Goal: Task Accomplishment & Management: Complete application form

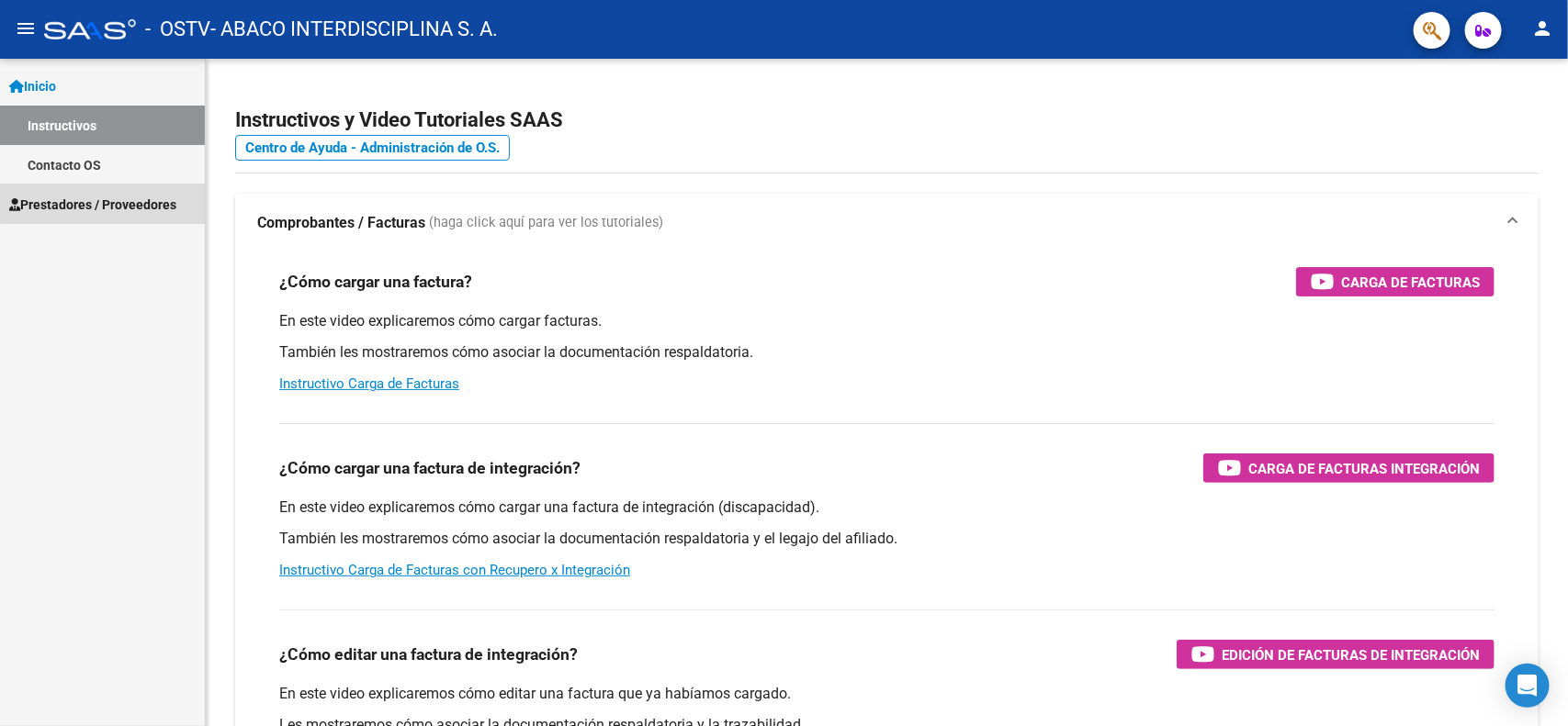
click at [119, 195] on span "Prestadores / Proveedores" at bounding box center [93, 205] width 167 height 20
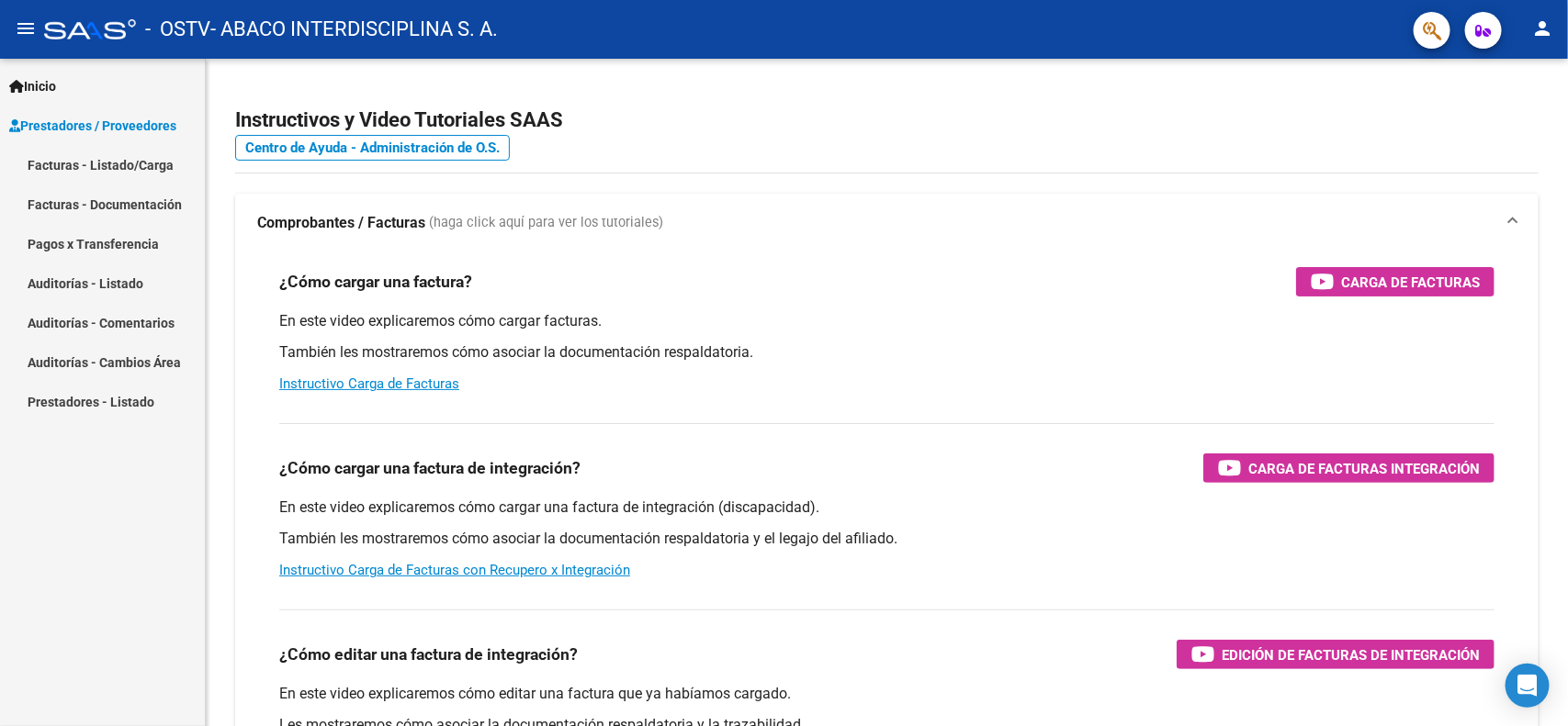
click at [151, 167] on link "Facturas - Listado/Carga" at bounding box center [102, 166] width 205 height 40
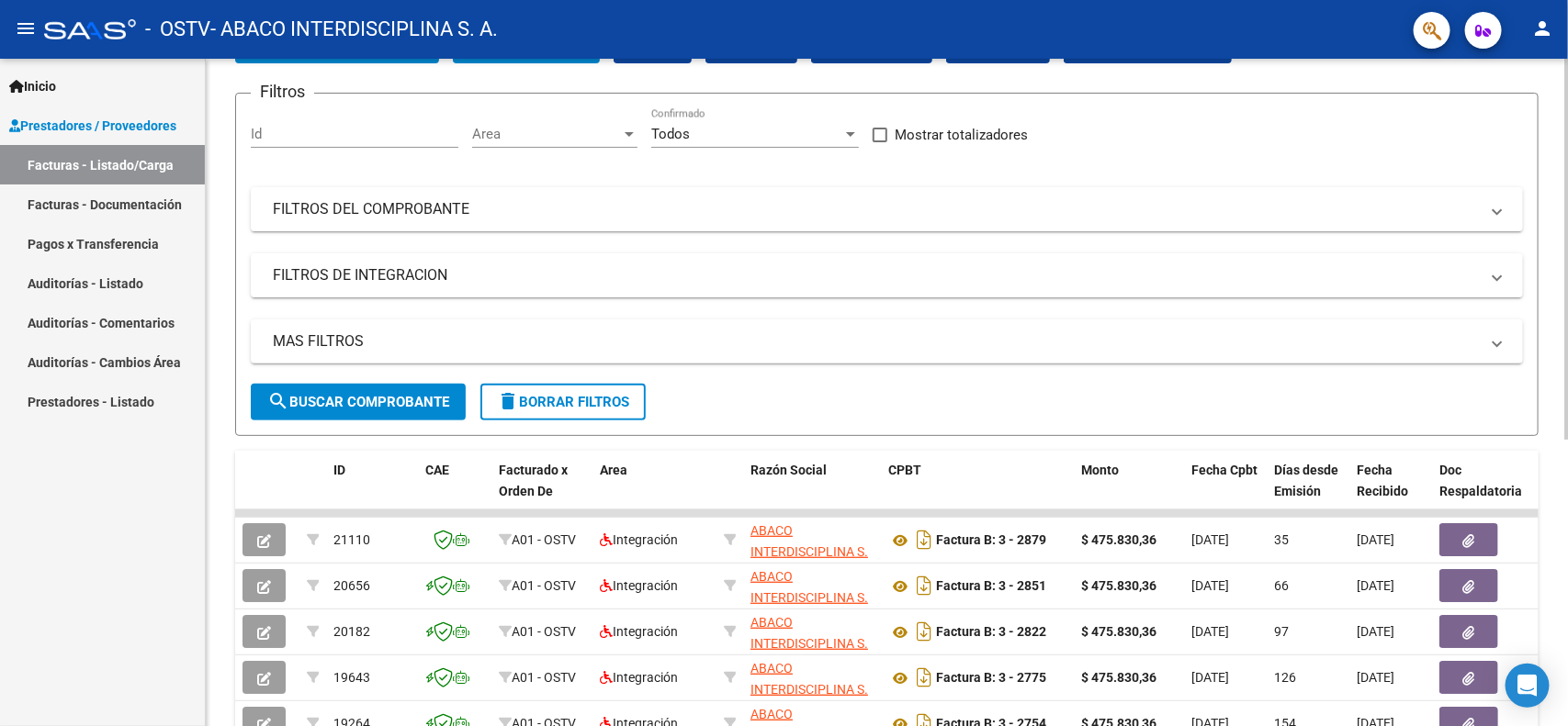
scroll to position [130, 0]
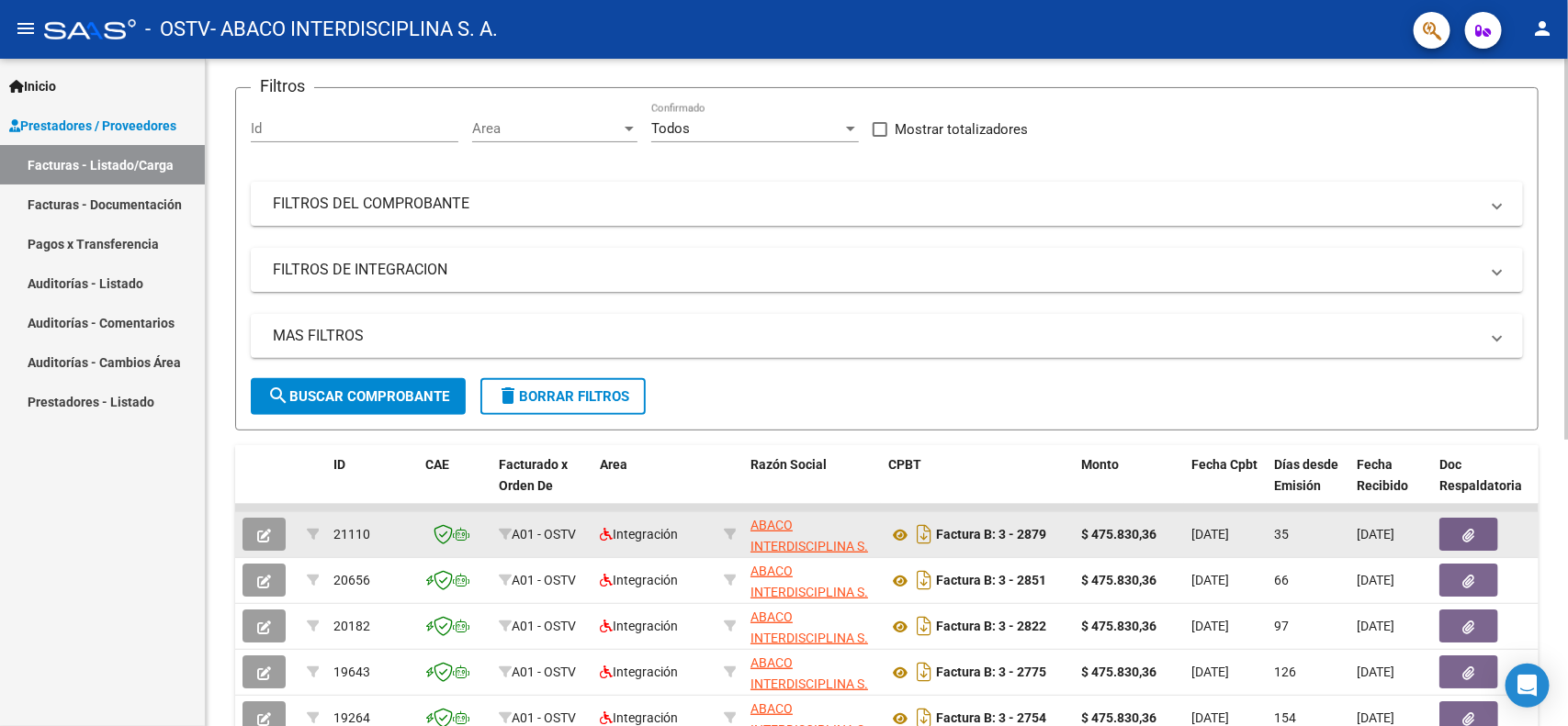
click at [1447, 542] on button "button" at bounding box center [1468, 534] width 59 height 33
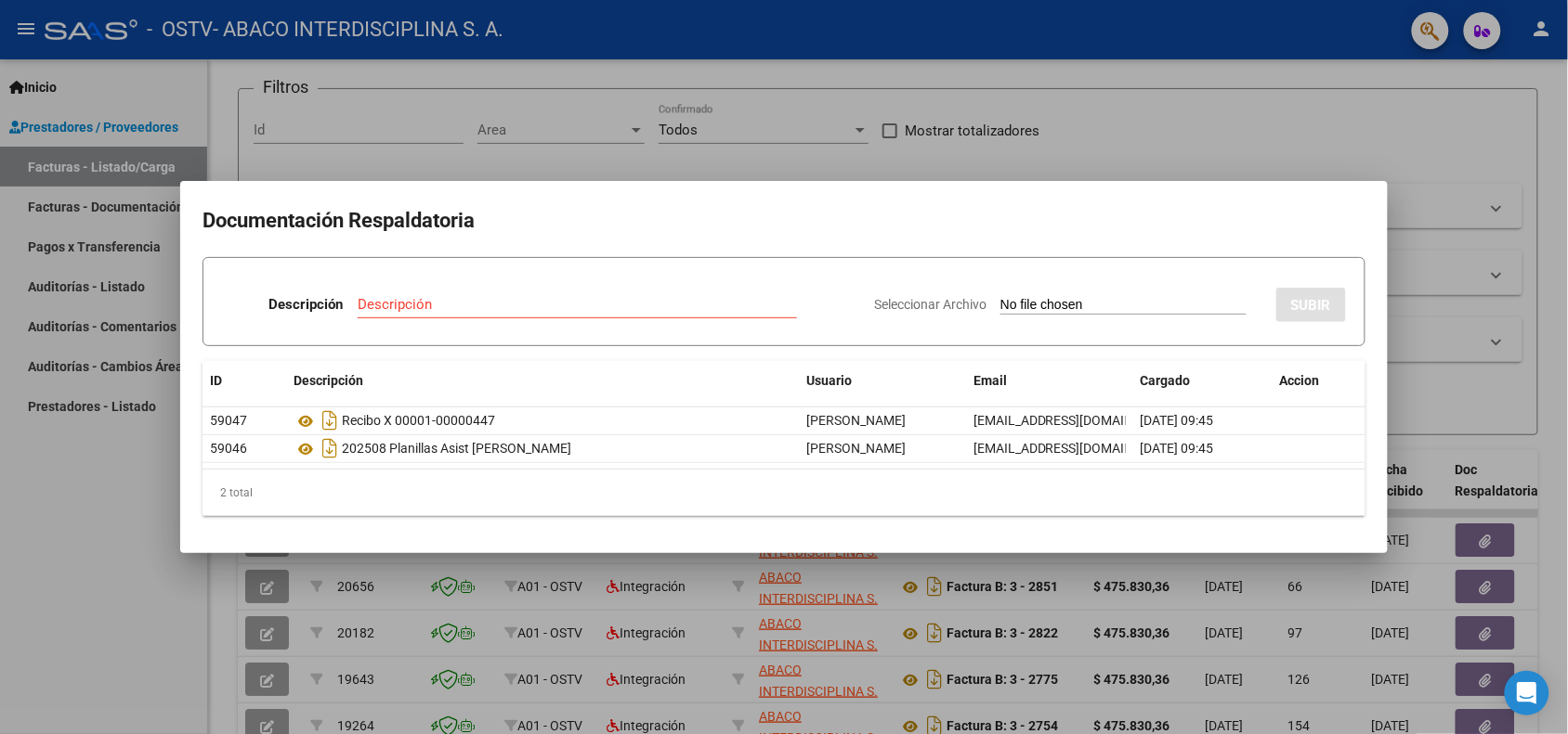
click at [1420, 98] on div at bounding box center [784, 367] width 1568 height 734
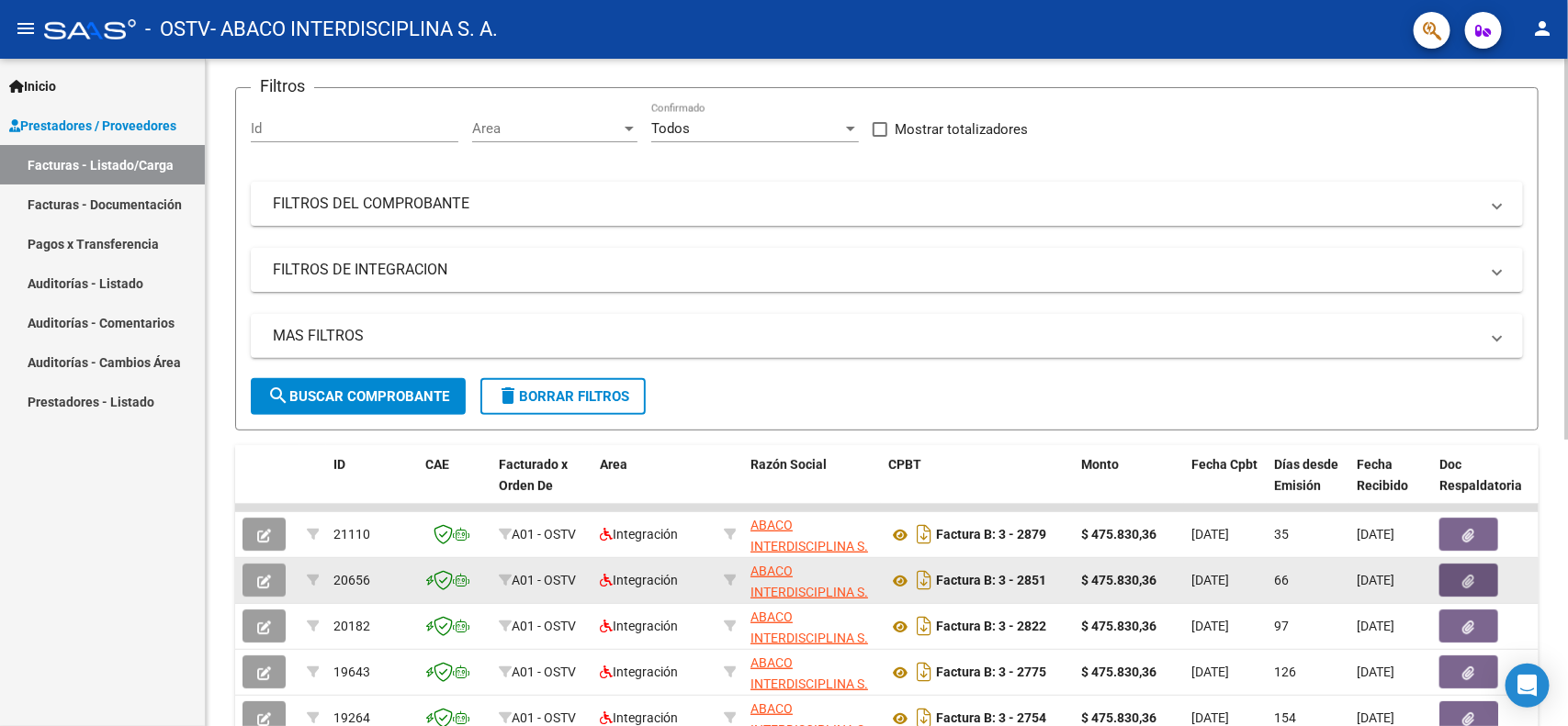
click at [1463, 575] on icon "button" at bounding box center [1469, 581] width 12 height 13
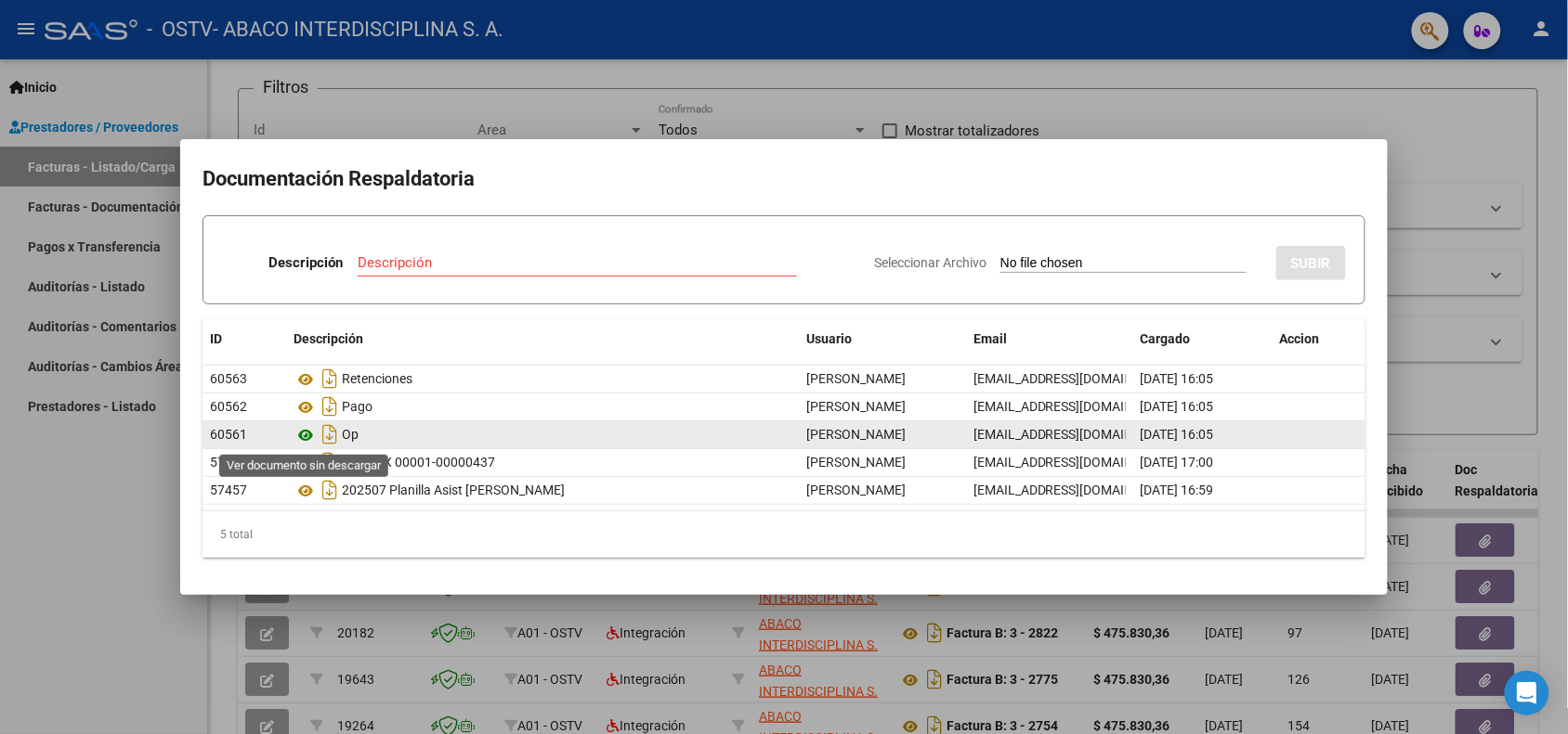
click at [316, 433] on icon at bounding box center [305, 435] width 24 height 22
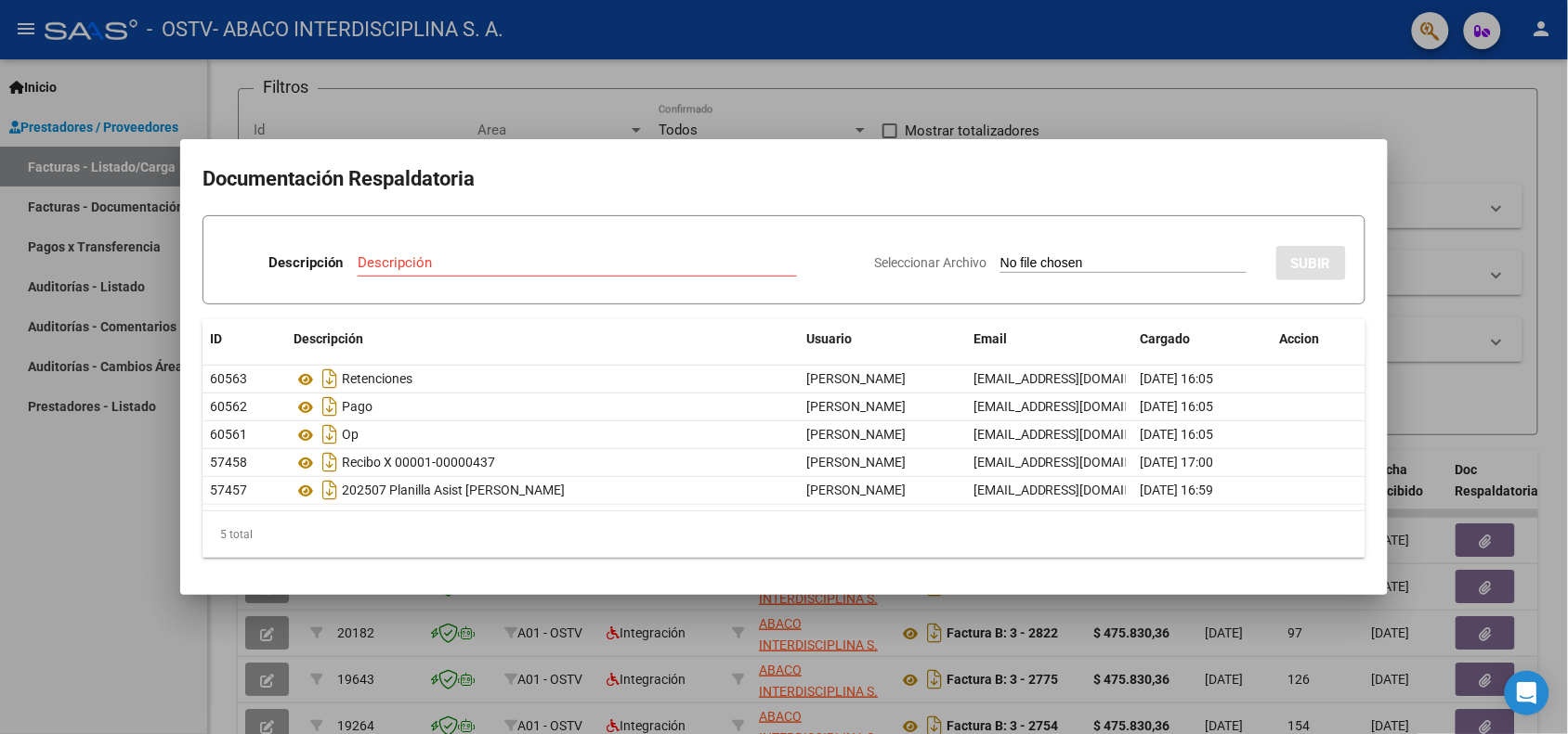
click at [756, 112] on div at bounding box center [784, 367] width 1568 height 734
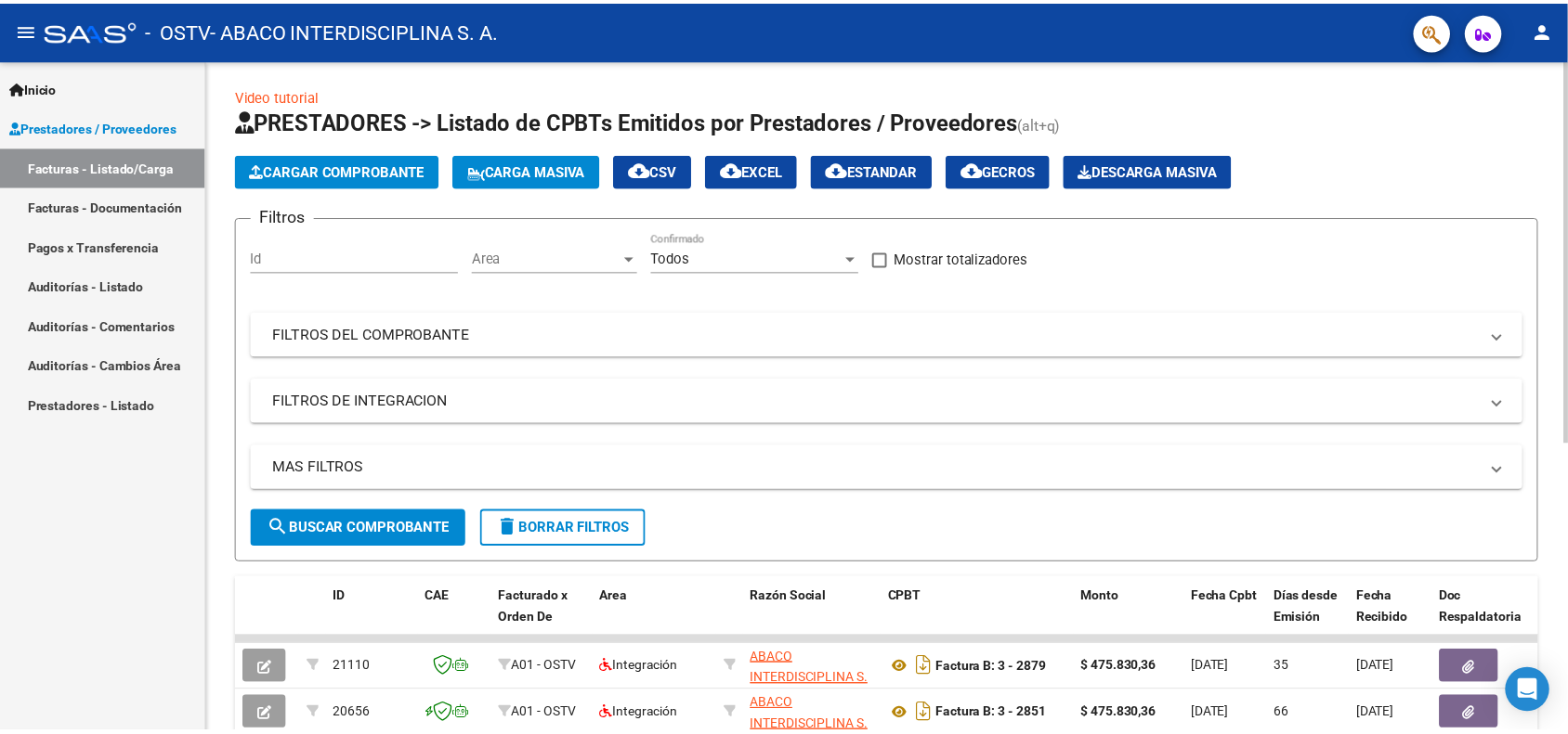
scroll to position [0, 0]
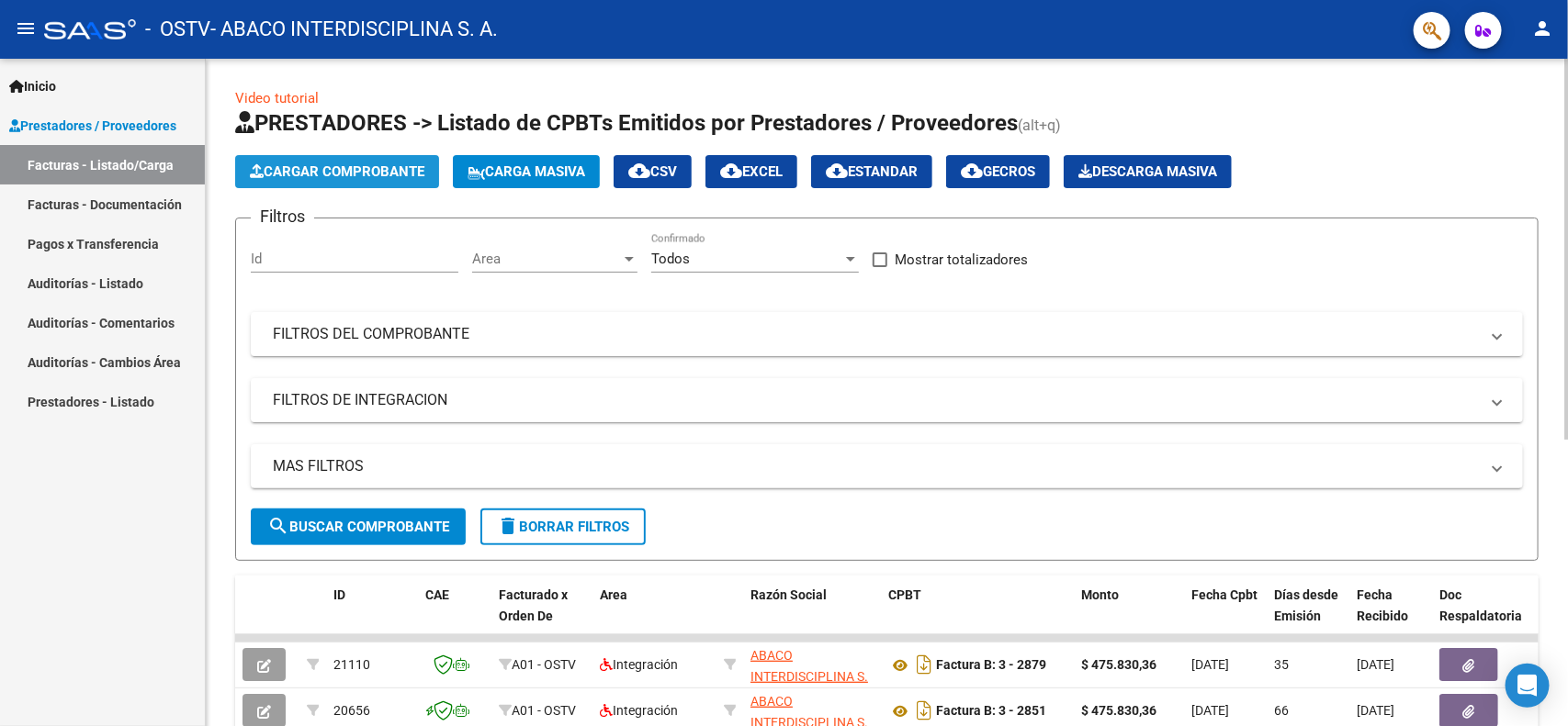
click at [350, 167] on span "Cargar Comprobante" at bounding box center [337, 171] width 174 height 16
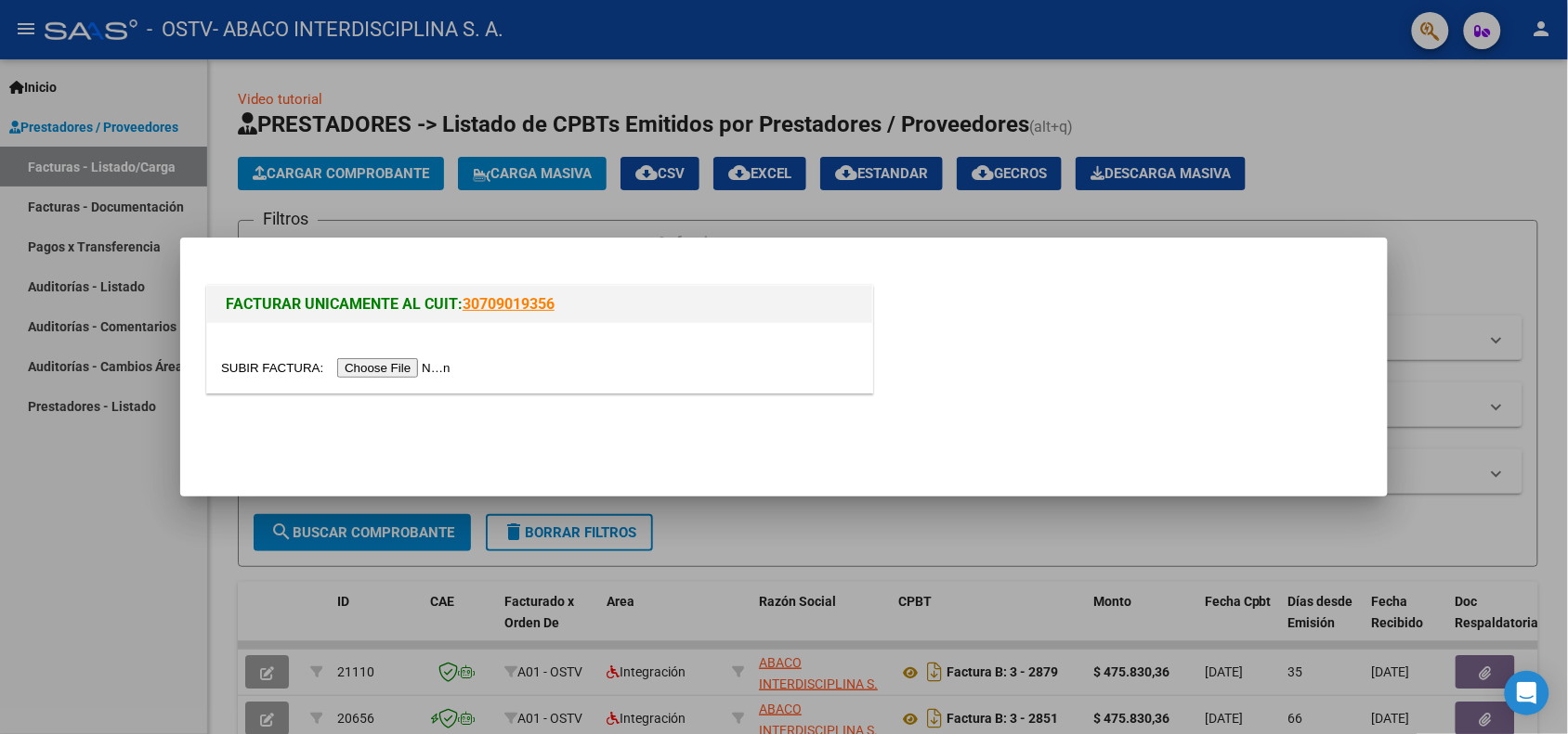
click at [400, 368] on input "file" at bounding box center [339, 368] width 235 height 19
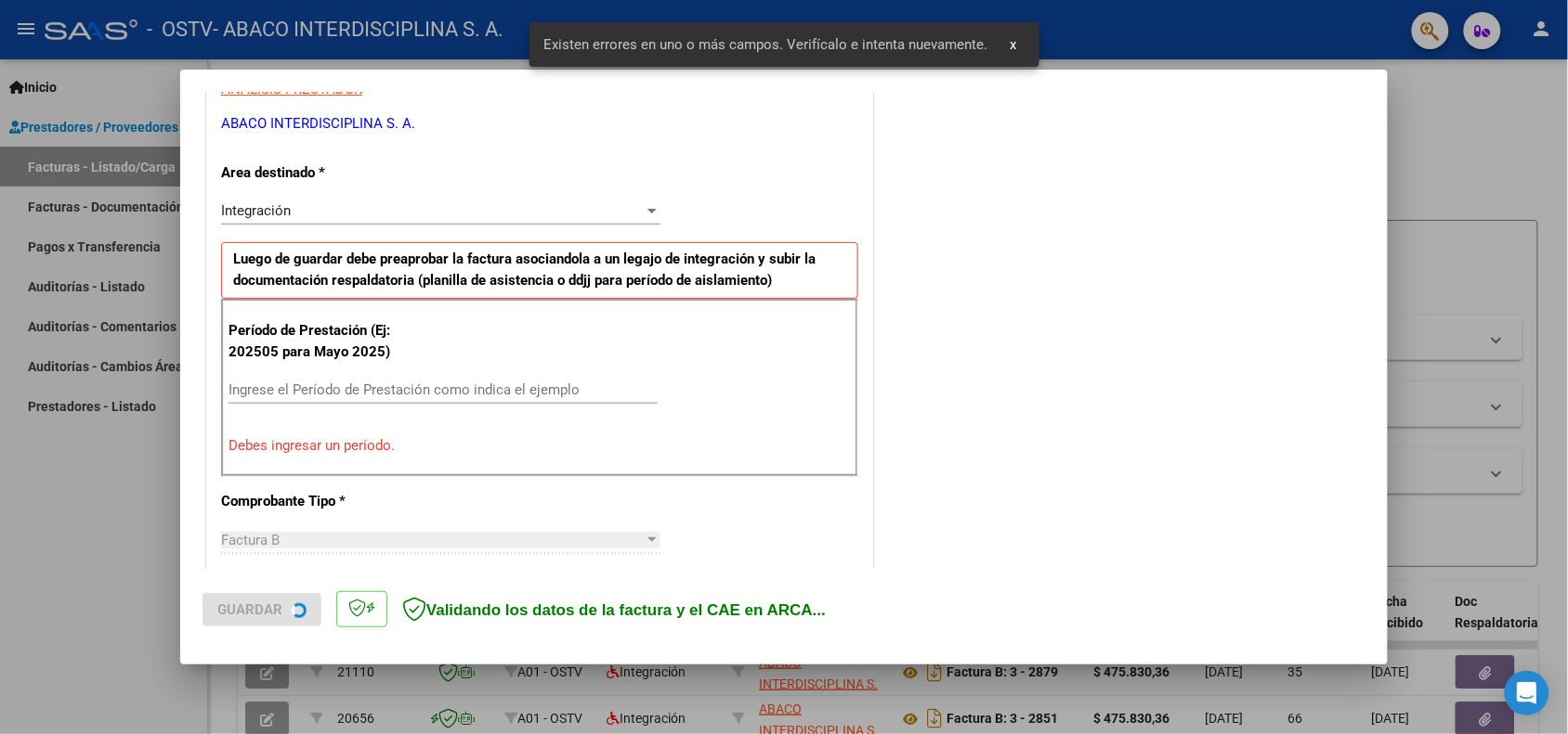
scroll to position [374, 0]
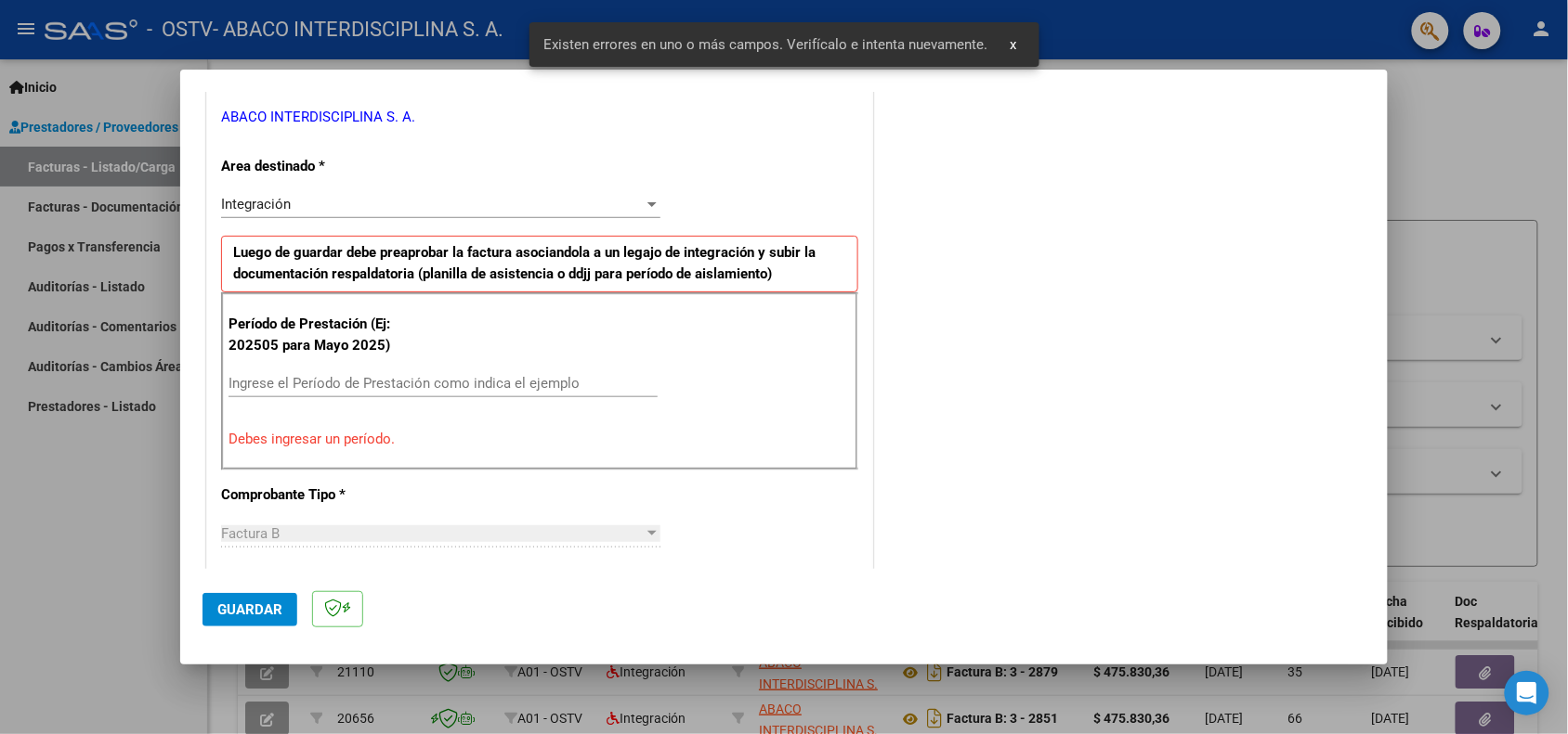
click at [555, 383] on input "Ingrese el Período de Prestación como indica el ejemplo" at bounding box center [443, 383] width 429 height 16
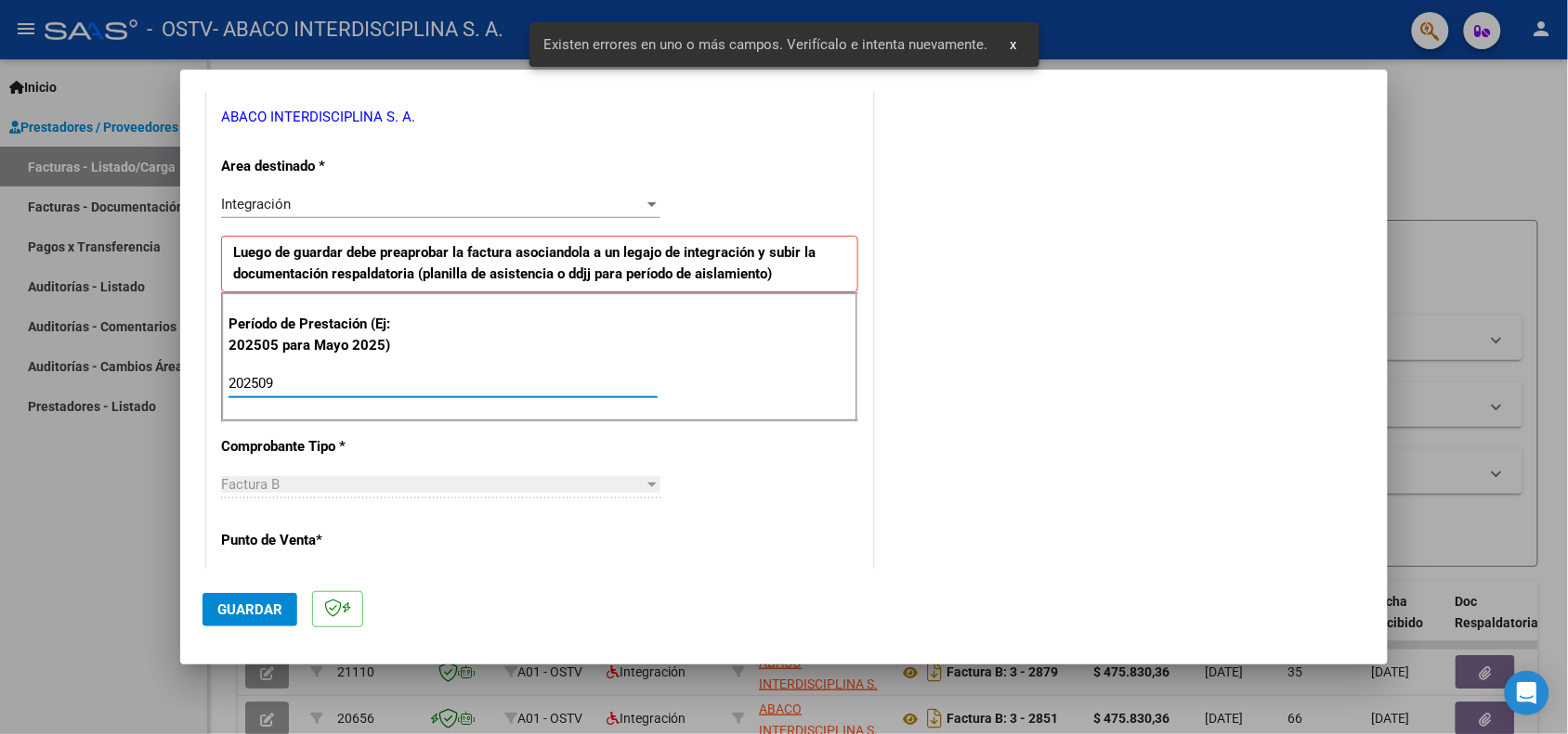
type input "202509"
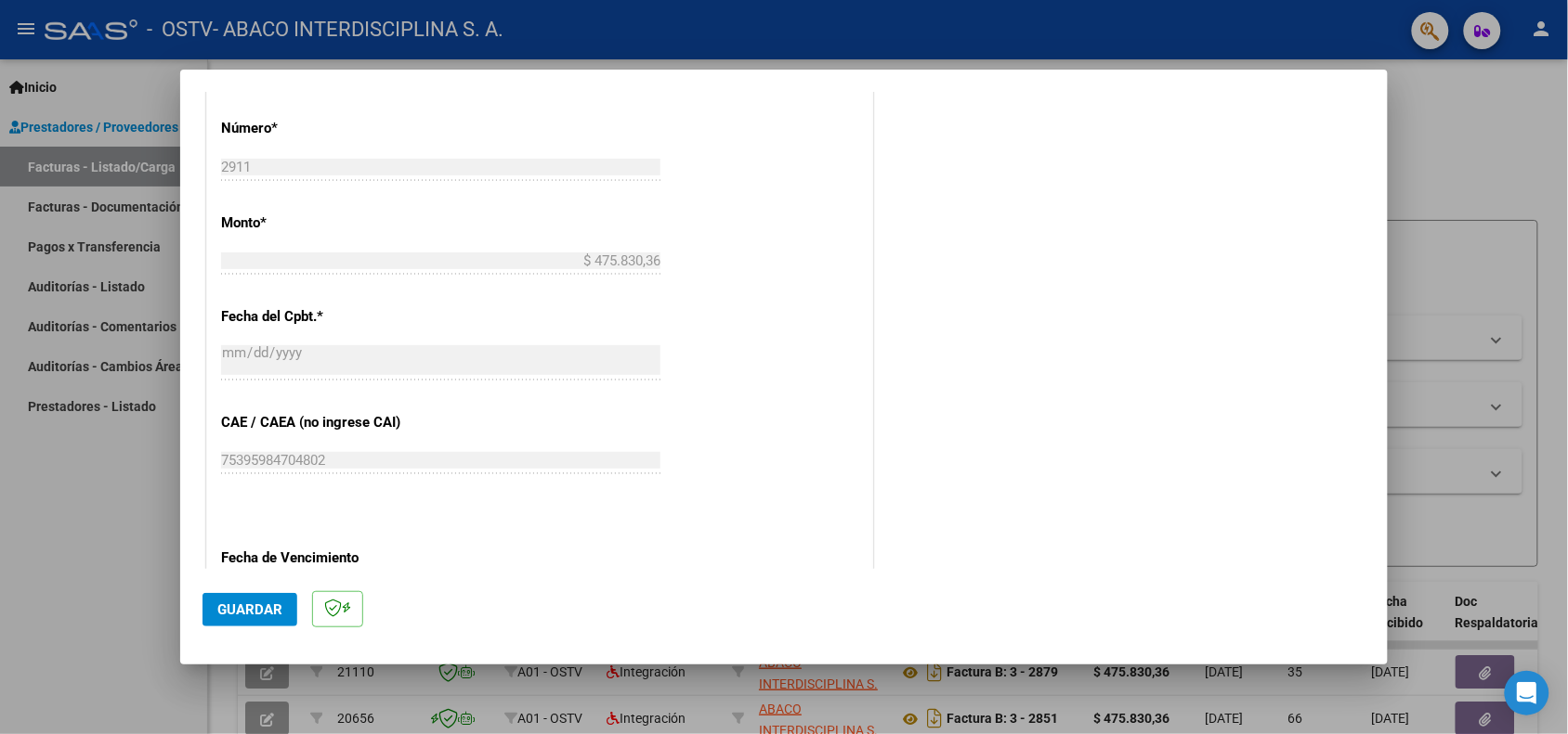
scroll to position [1037, 0]
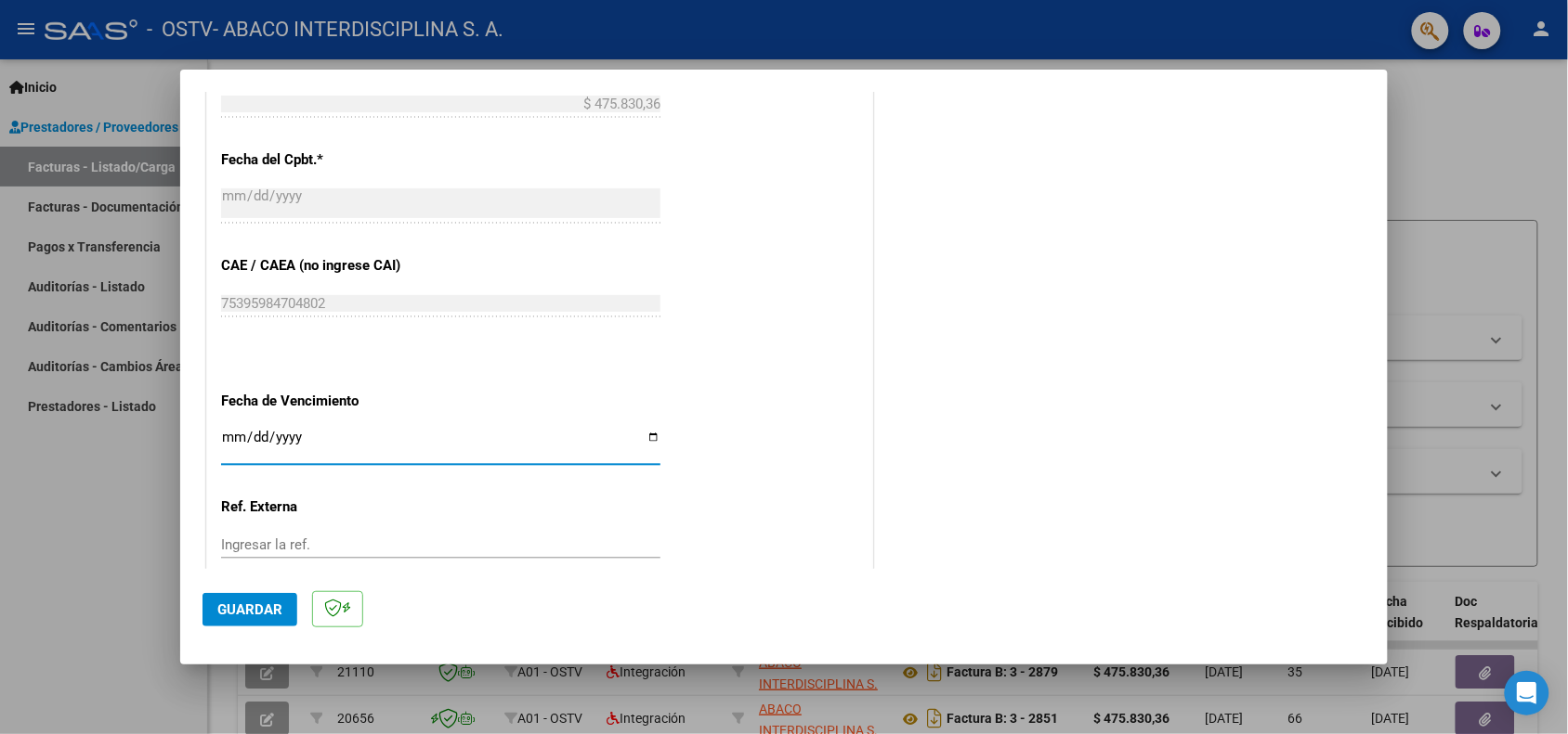
click at [230, 437] on input "Ingresar la fecha" at bounding box center [441, 444] width 440 height 30
type input "2025-10-11"
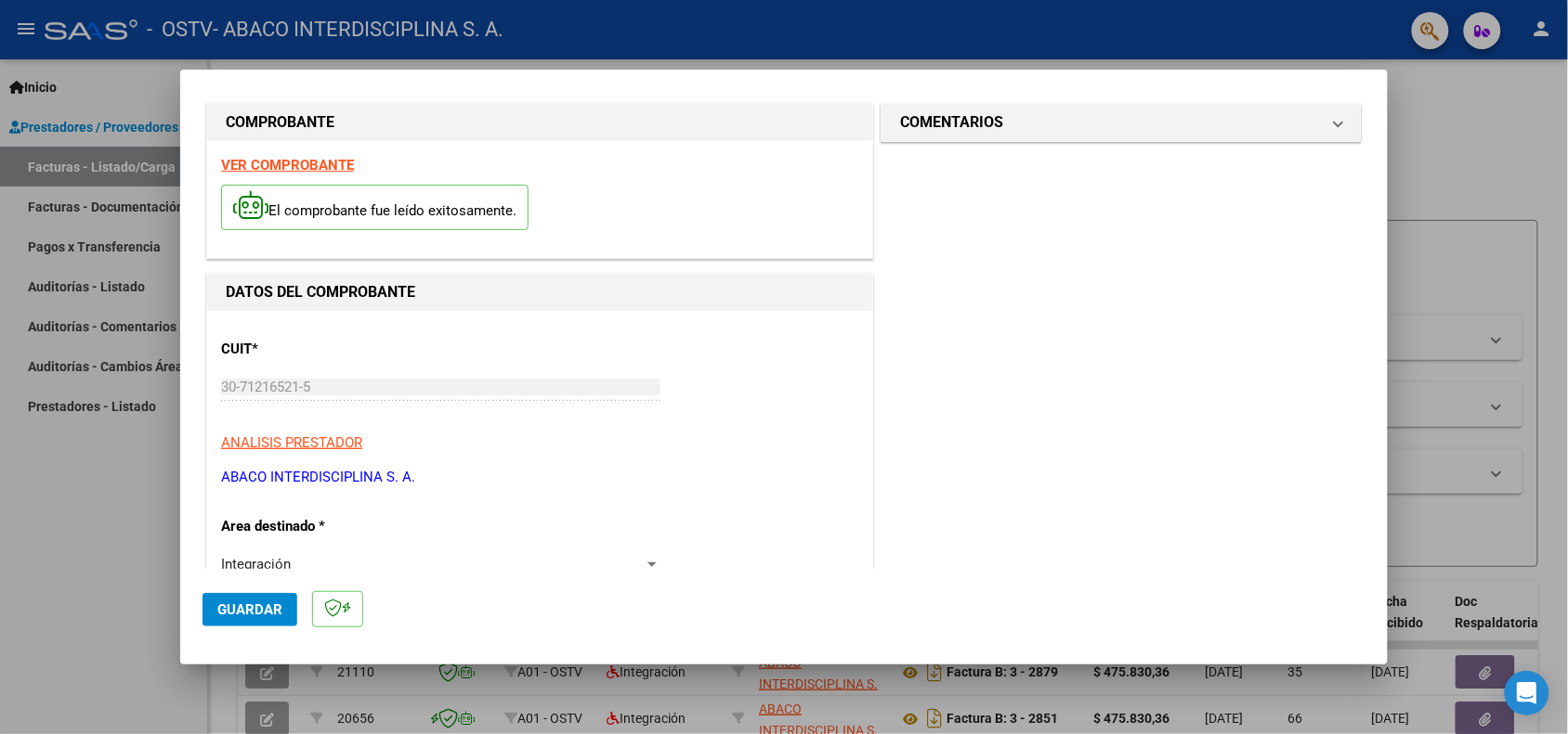
scroll to position [0, 0]
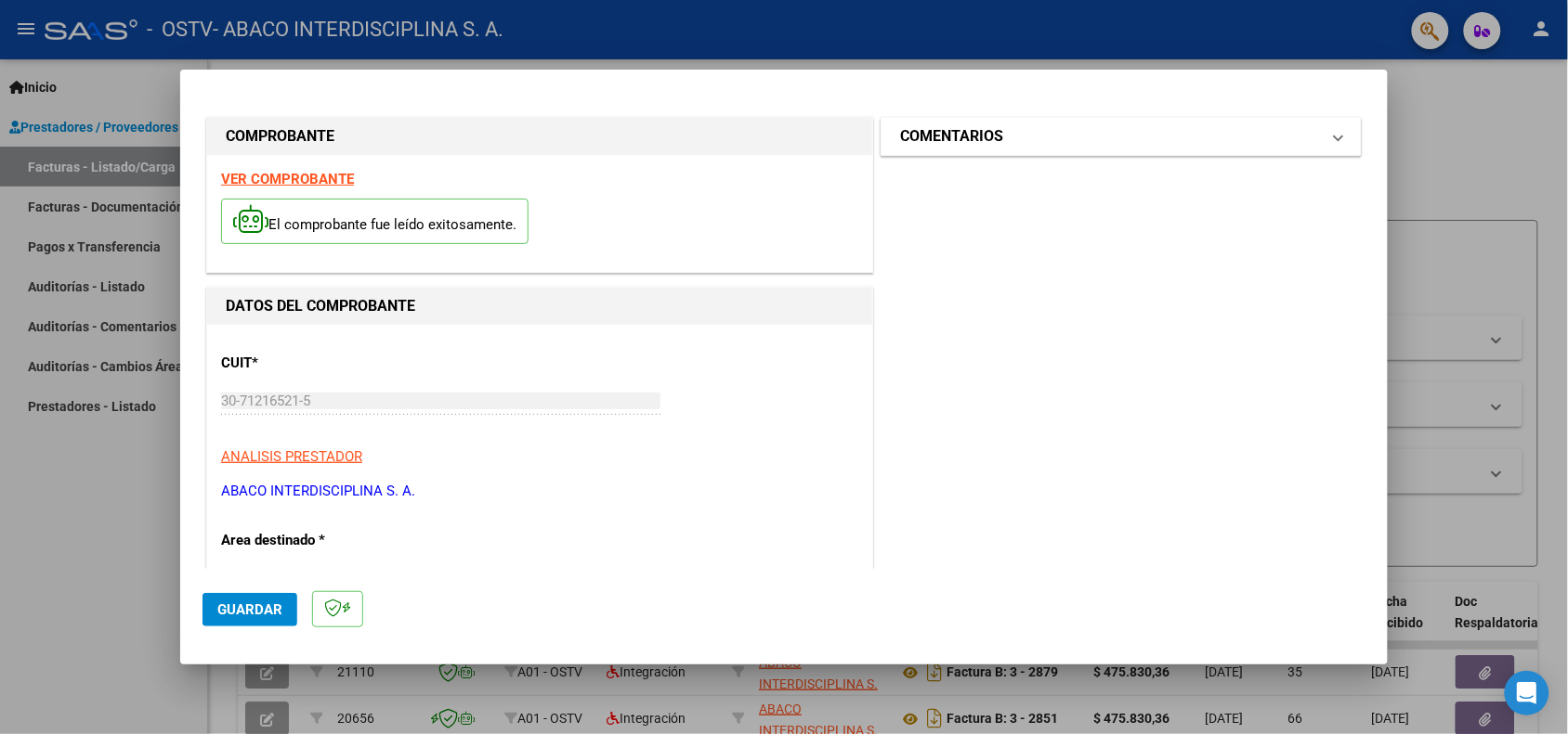
drag, startPoint x: 1272, startPoint y: 139, endPoint x: 1268, endPoint y: 130, distance: 9.8
click at [1269, 133] on mat-panel-title "COMENTARIOS" at bounding box center [1110, 136] width 420 height 22
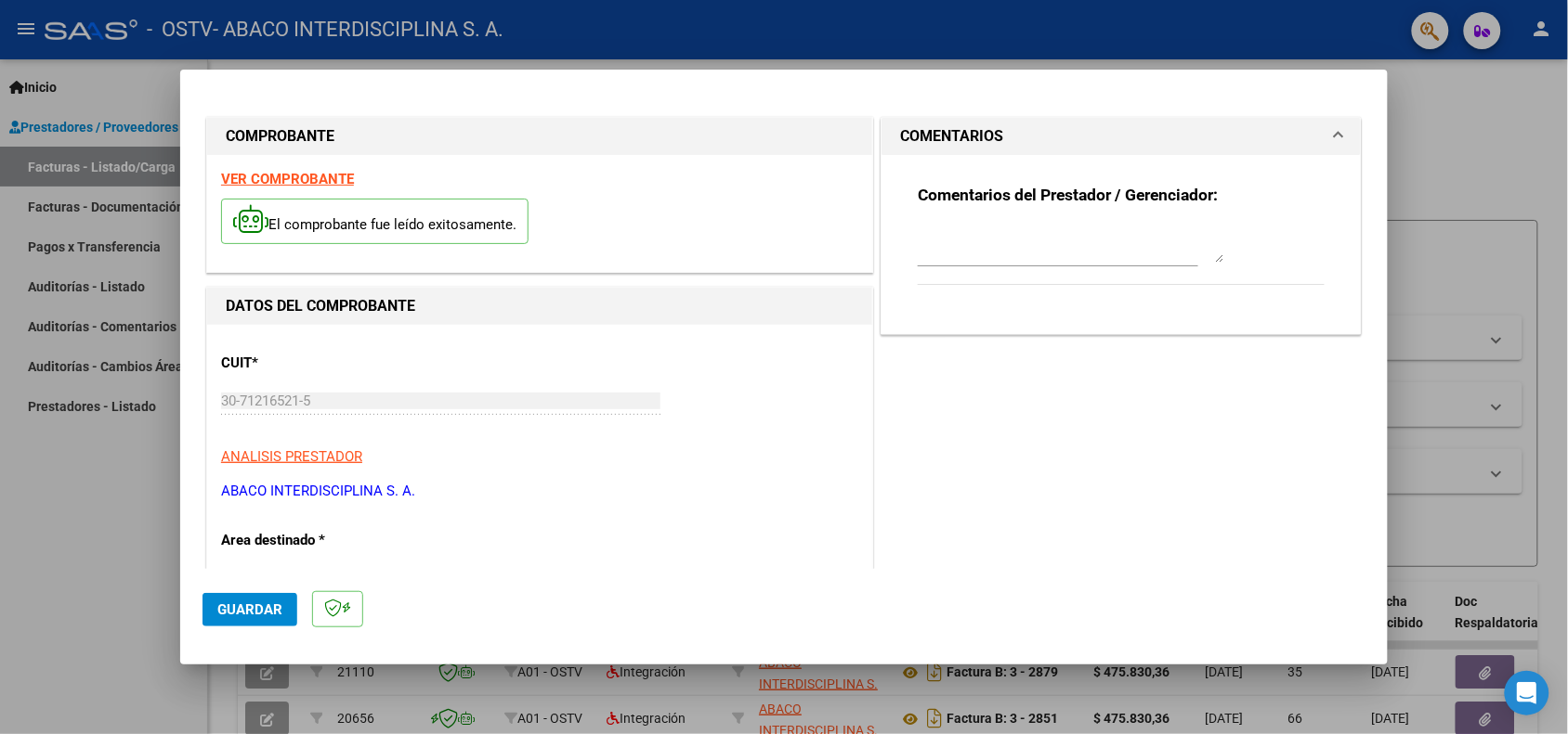
click at [1090, 253] on textarea at bounding box center [1071, 244] width 307 height 38
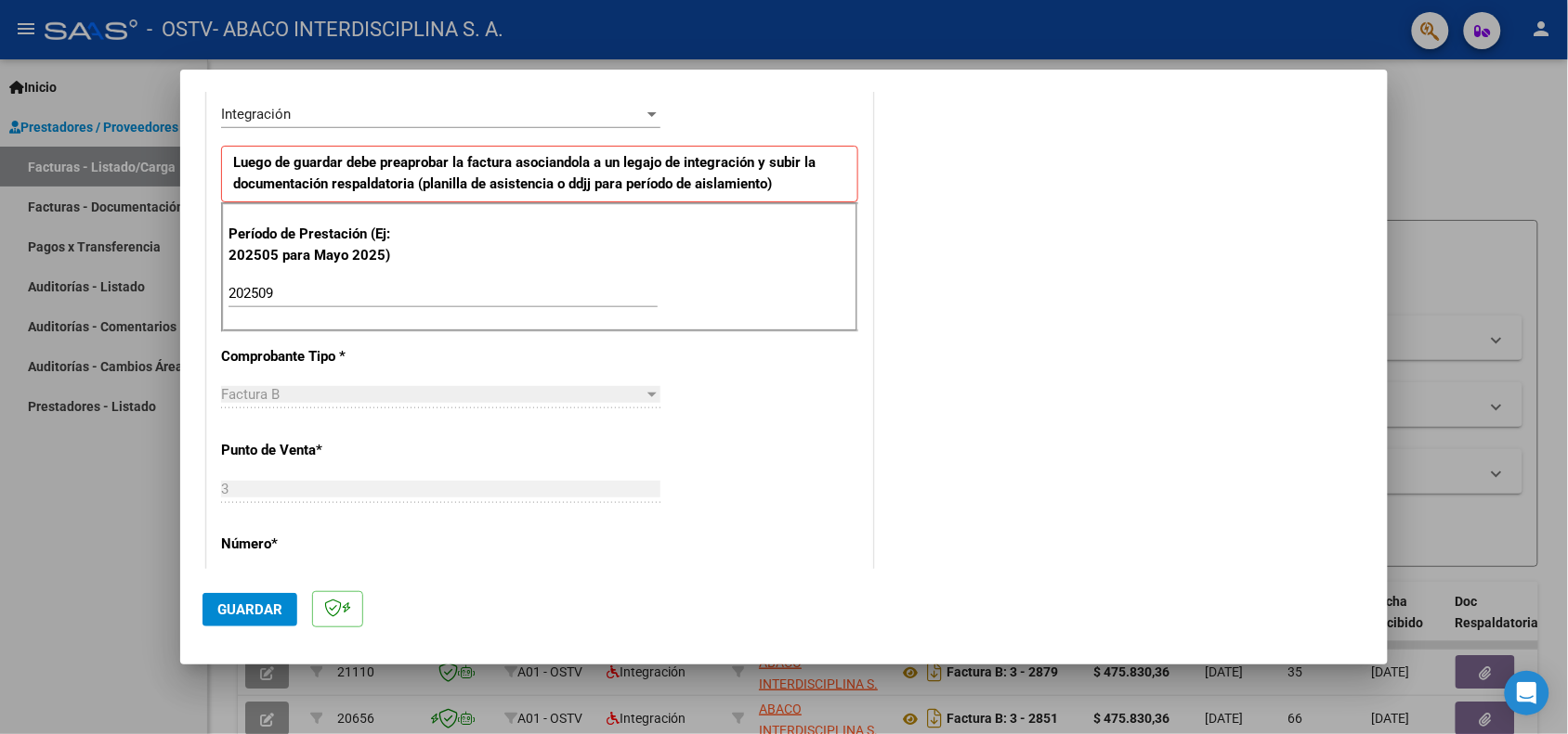
scroll to position [1159, 0]
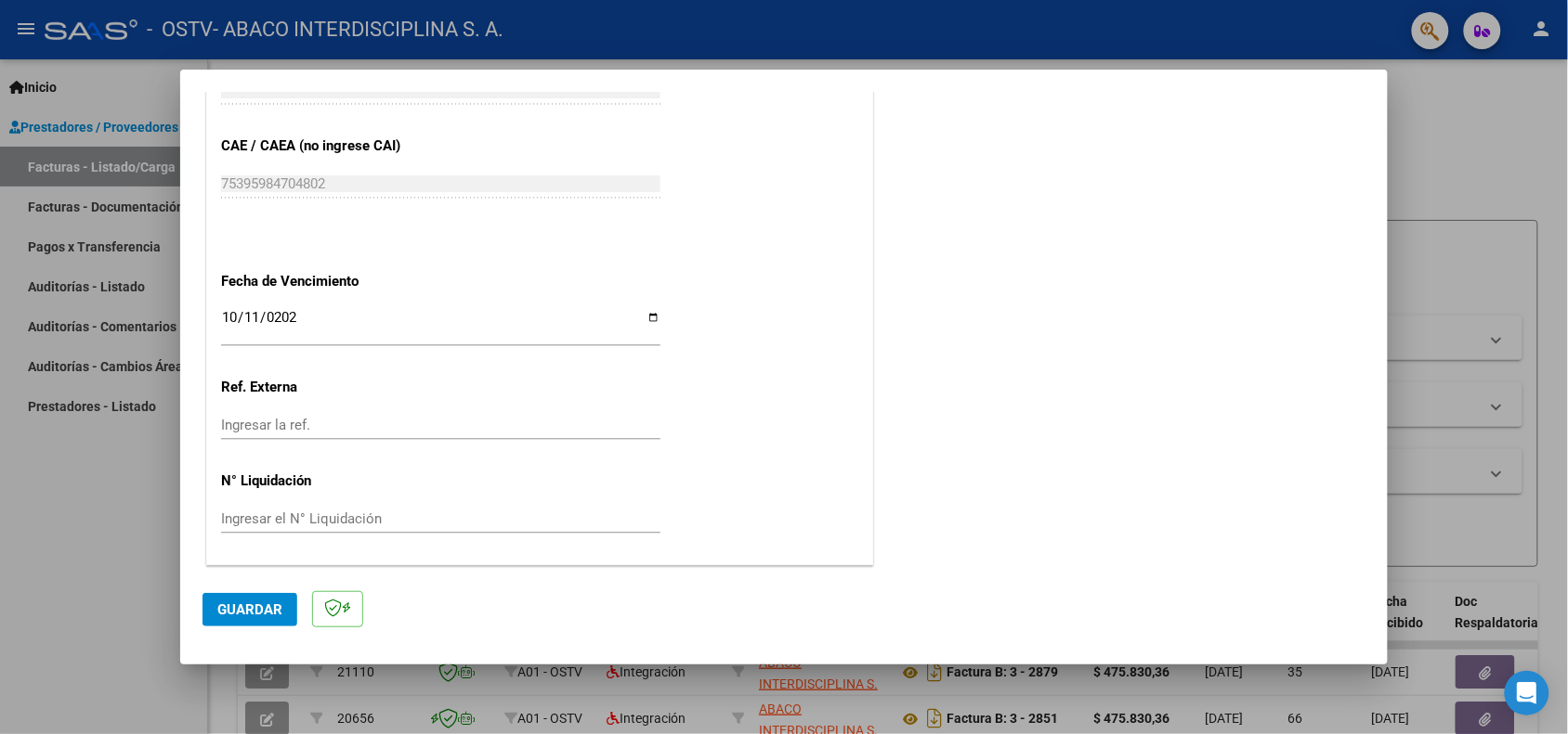
click at [219, 591] on mat-dialog-actions "Guardar" at bounding box center [784, 606] width 1163 height 73
click at [238, 601] on span "Guardar" at bounding box center [250, 609] width 65 height 16
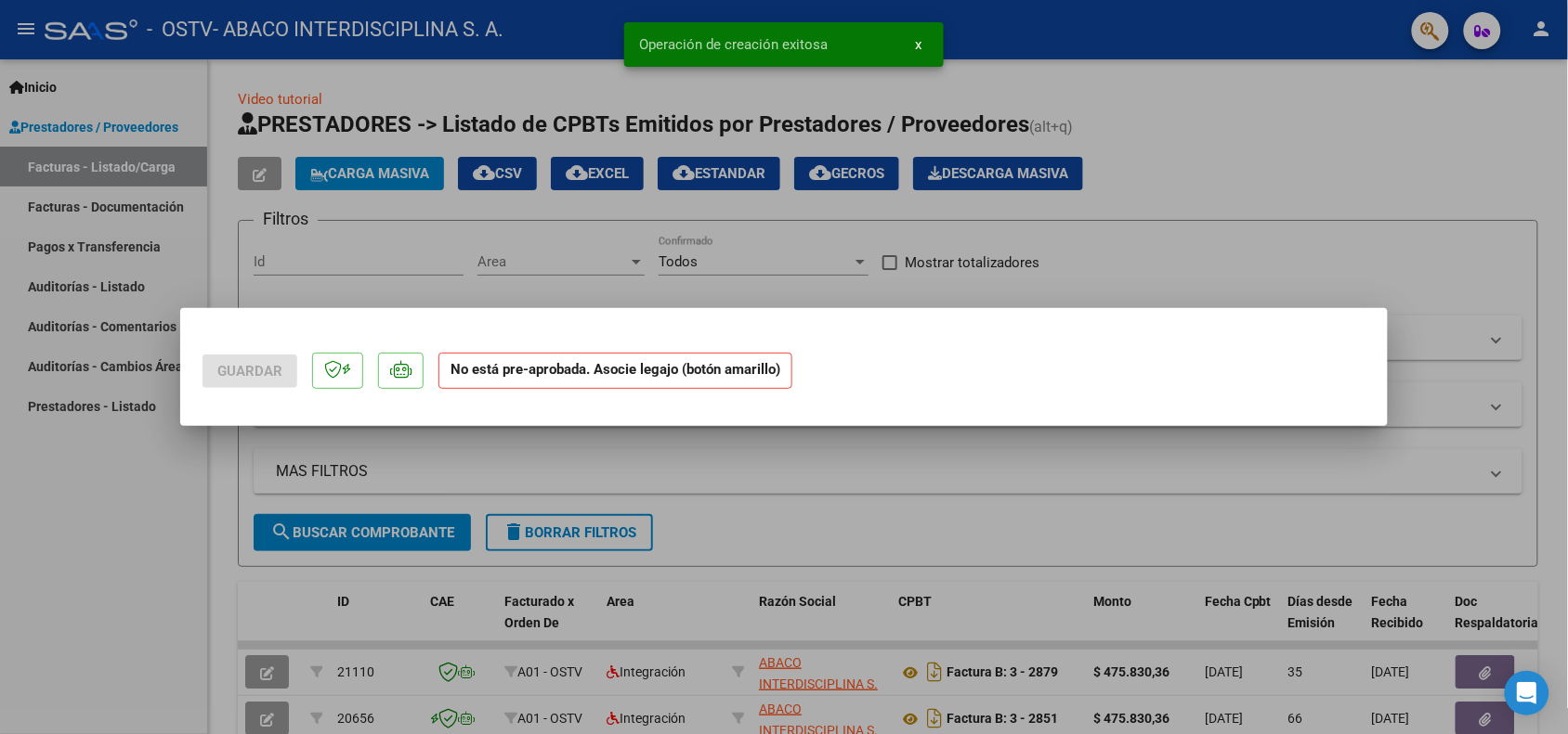
scroll to position [0, 0]
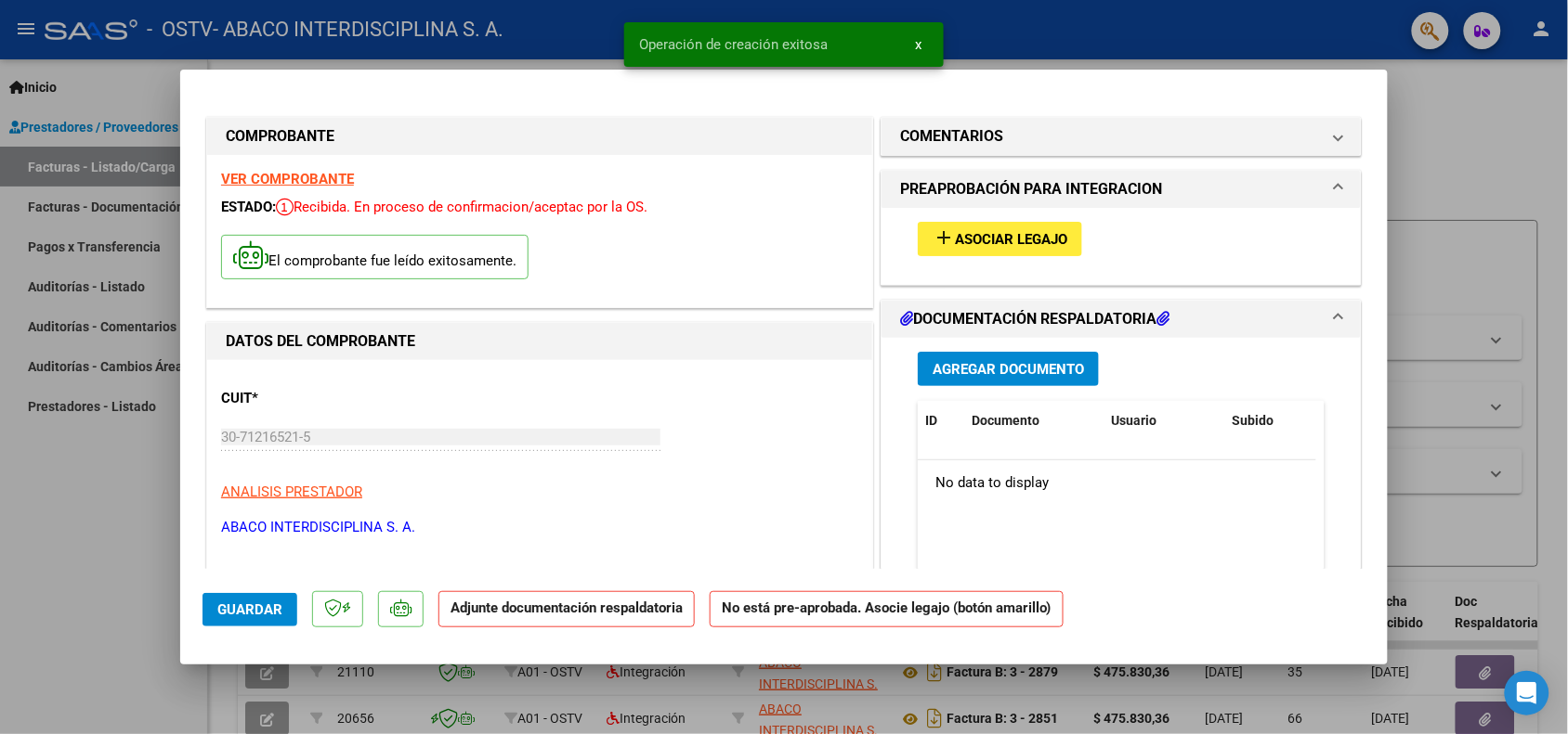
click at [1013, 242] on span "Asociar Legajo" at bounding box center [1011, 239] width 113 height 16
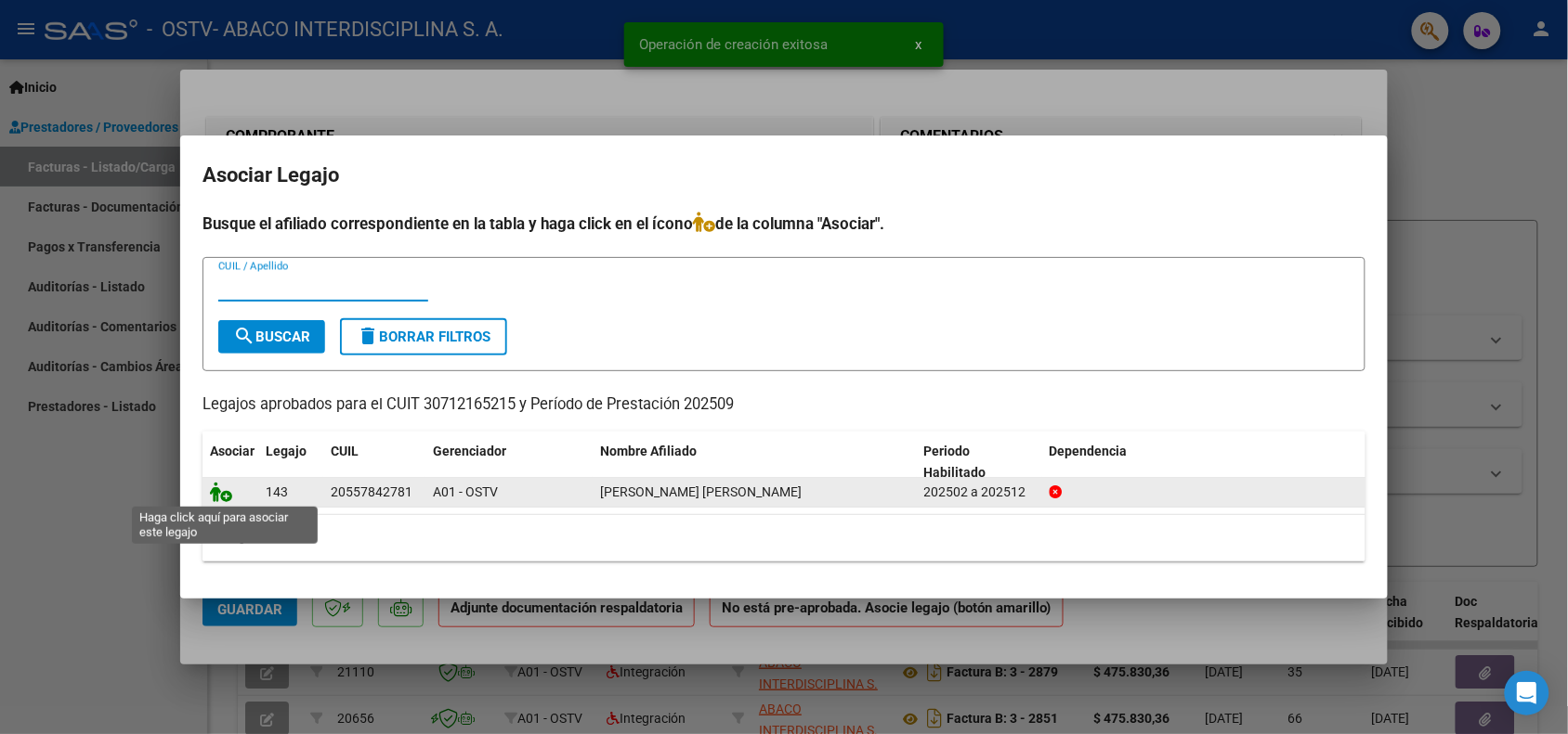
click at [214, 499] on icon at bounding box center [220, 492] width 22 height 20
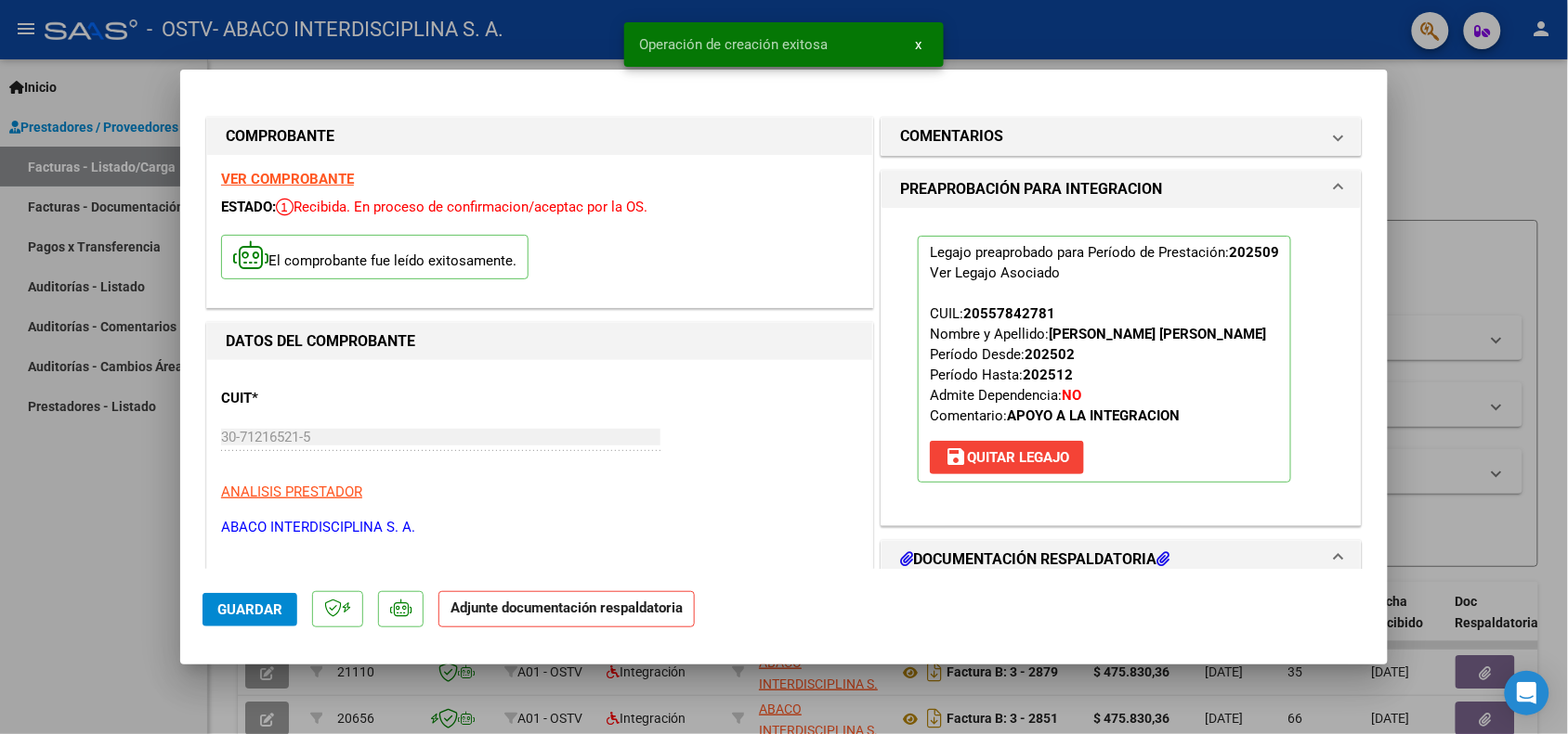
scroll to position [348, 0]
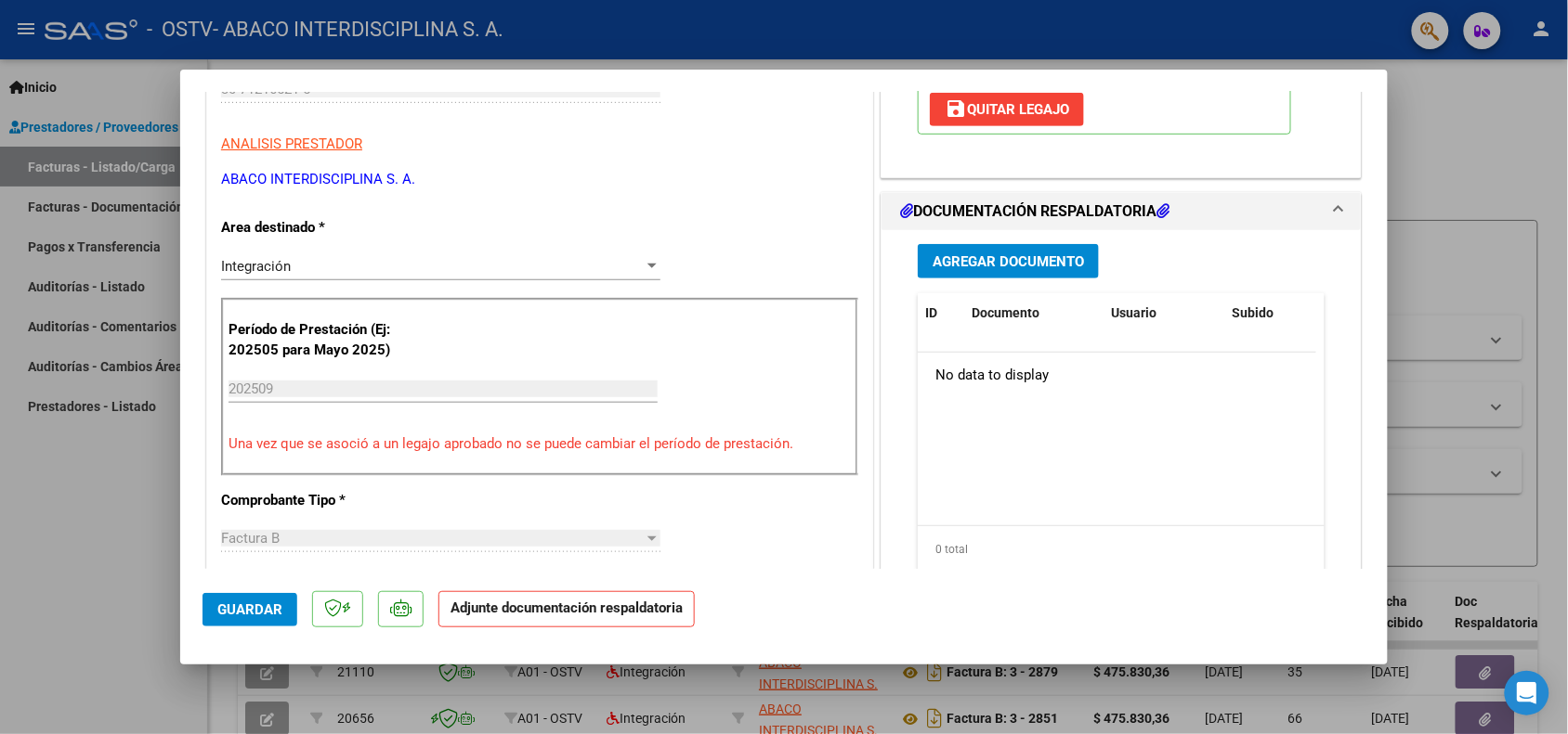
click at [1018, 261] on span "Agregar Documento" at bounding box center [1008, 261] width 151 height 16
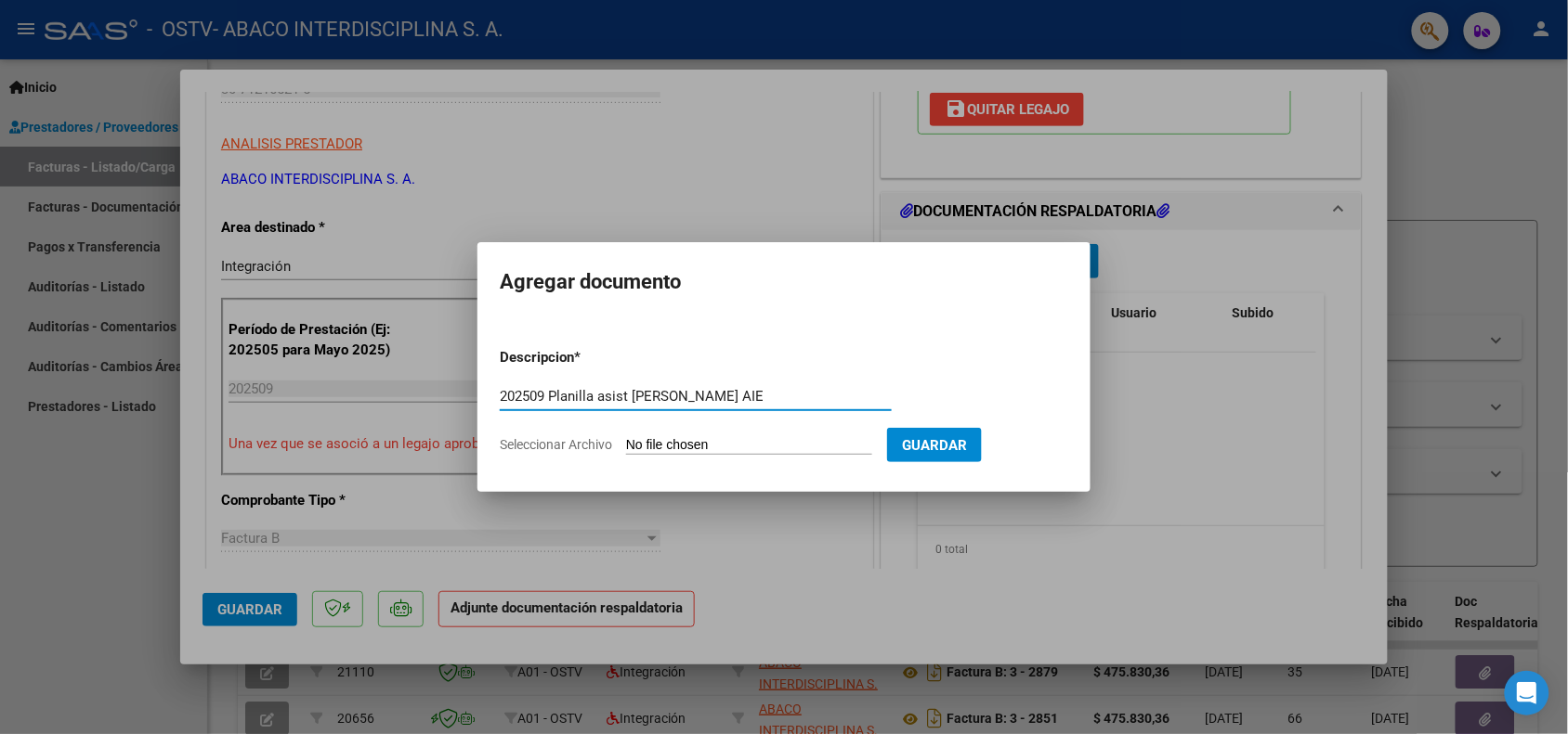
click at [731, 402] on input "202509 Planilla asist Avila Ciro AIE" at bounding box center [695, 395] width 392 height 16
type input "202509 Planilla asist Avila Ciro AIE"
click at [722, 443] on input "Seleccionar Archivo" at bounding box center [750, 446] width 246 height 17
type input "C:\fakepath\202509 Planilla asist Avila Ciro AIE.pdf"
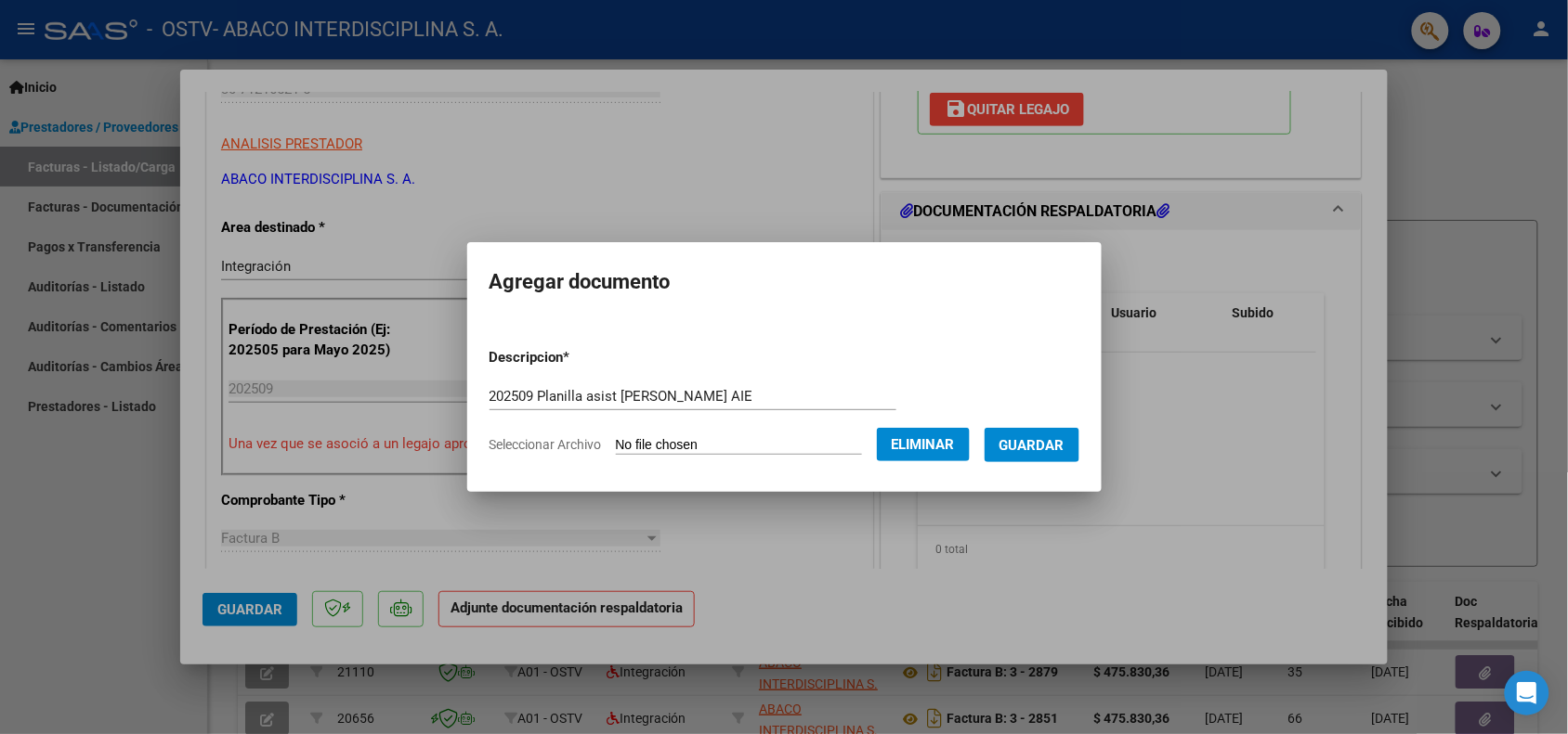
click at [1060, 446] on span "Guardar" at bounding box center [1033, 445] width 65 height 16
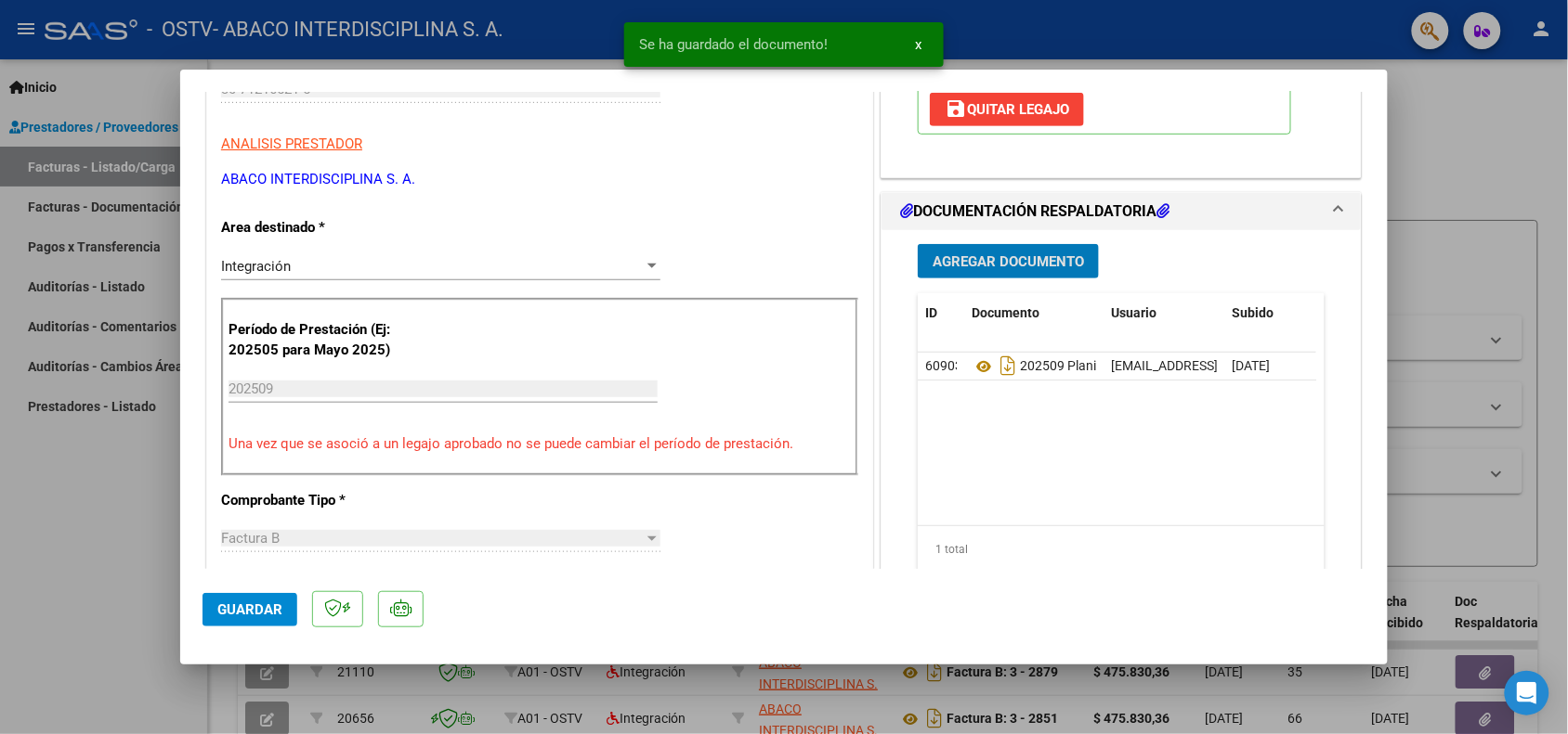
click at [1083, 267] on button "Agregar Documento" at bounding box center [1009, 262] width 181 height 35
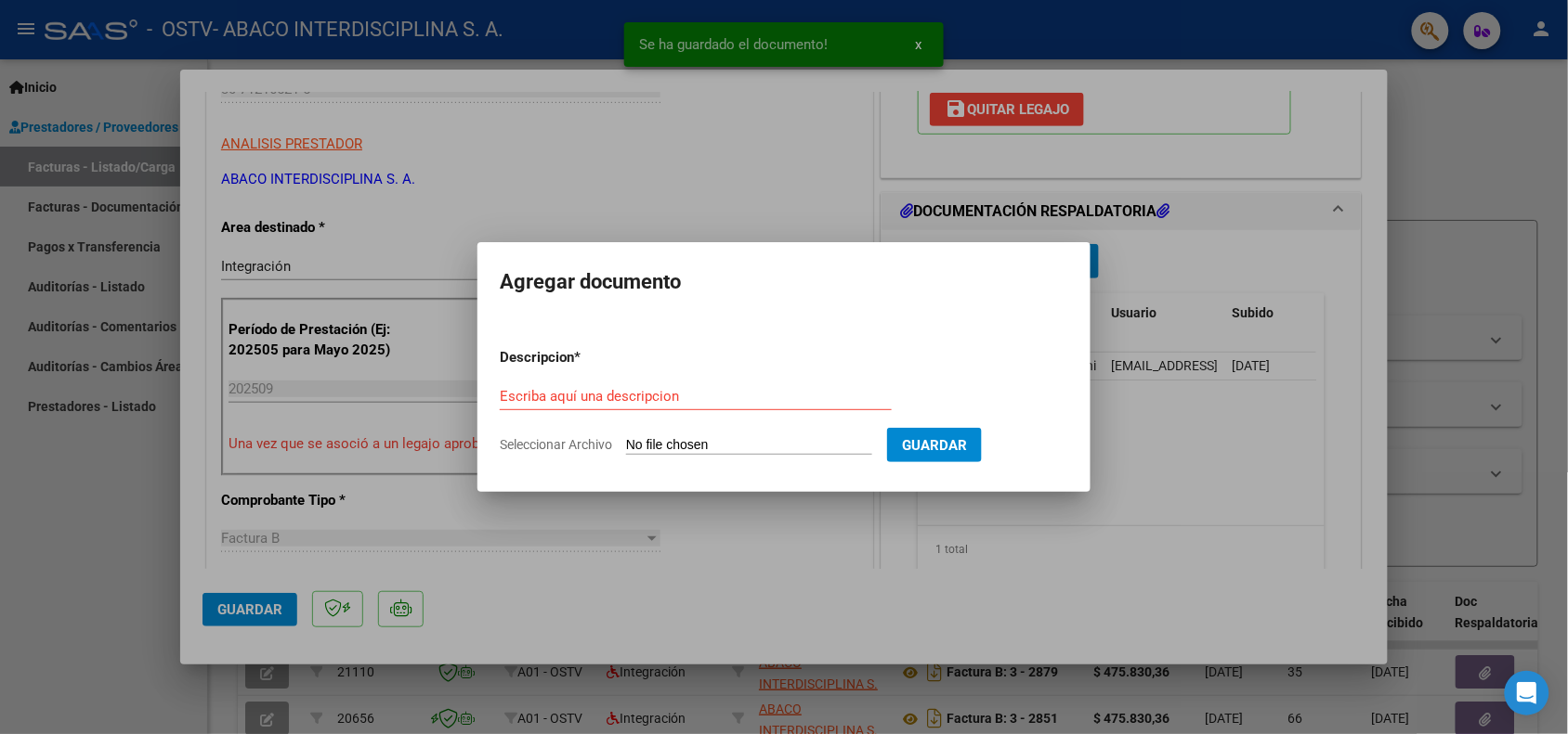
click at [565, 453] on form "Descripcion * Escriba aquí una descripcion Seleccionar Archivo Guardar" at bounding box center [784, 401] width 569 height 136
click at [577, 441] on span "Seleccionar Archivo" at bounding box center [555, 444] width 113 height 14
click at [627, 441] on input "Seleccionar Archivo" at bounding box center [750, 446] width 246 height 17
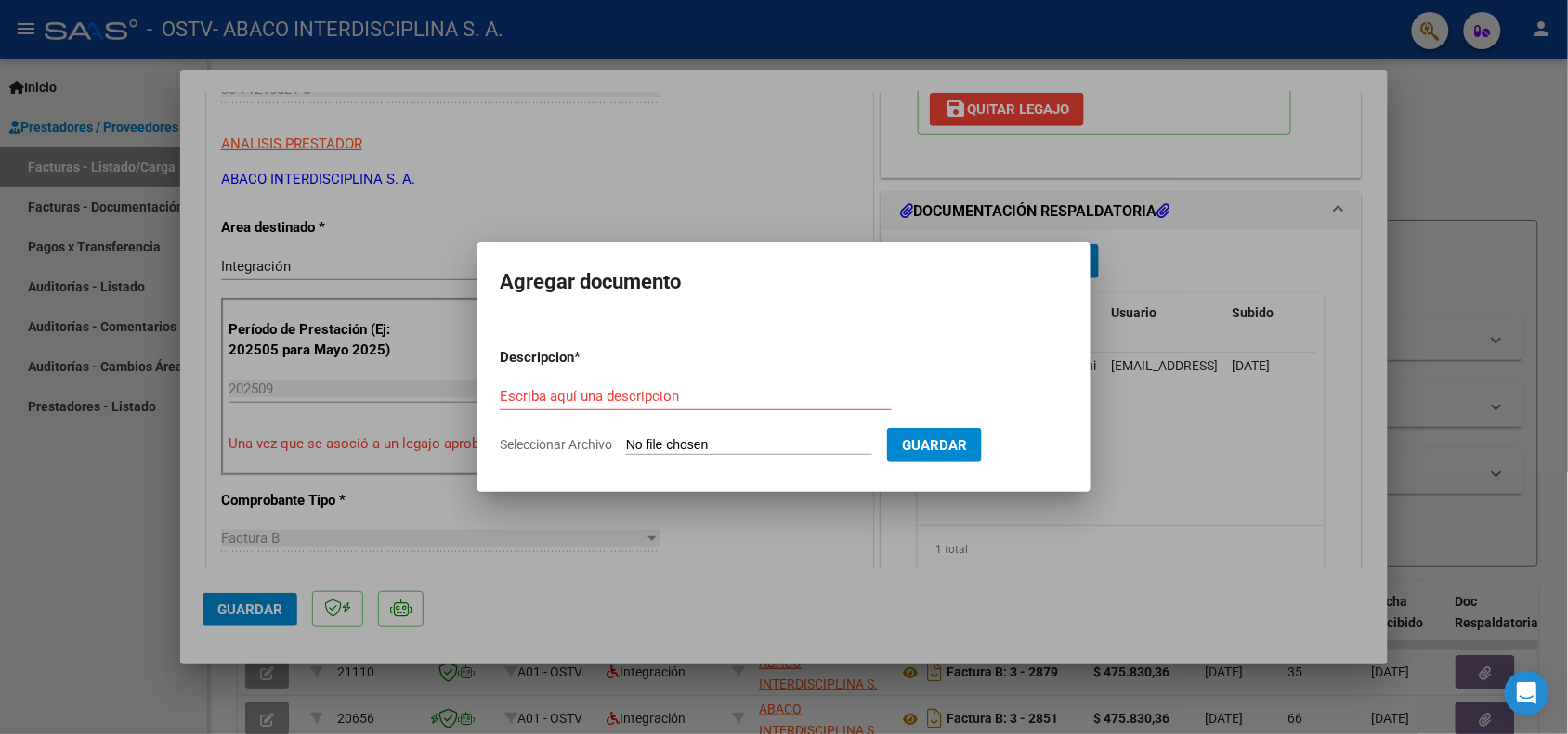
type input "C:\fakepath\RECIBO X 00001-00000470.pdf"
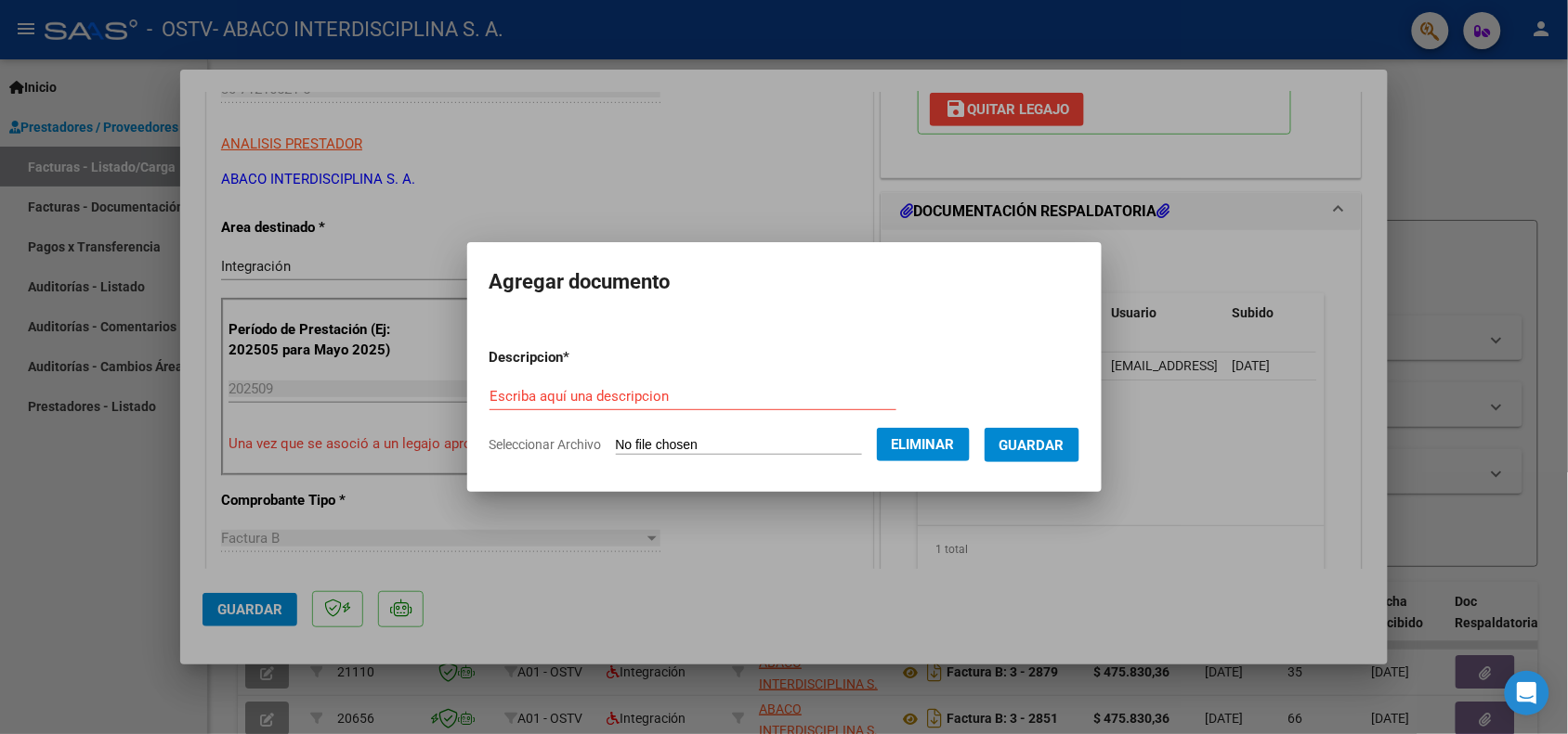
click at [704, 429] on form "Descripcion * Escriba aquí una descripcion Seleccionar Archivo Eliminar Guardar" at bounding box center [784, 401] width 590 height 136
click at [664, 457] on form "Descripcion * Escriba aquí una descripcion Seleccionar Archivo Eliminar Guardar" at bounding box center [784, 401] width 590 height 136
click at [610, 397] on input "Escriba aquí una descripcion" at bounding box center [693, 395] width 407 height 16
type input "RECIBO X 00001-00000470"
click at [1043, 456] on button "Guardar" at bounding box center [1032, 445] width 94 height 35
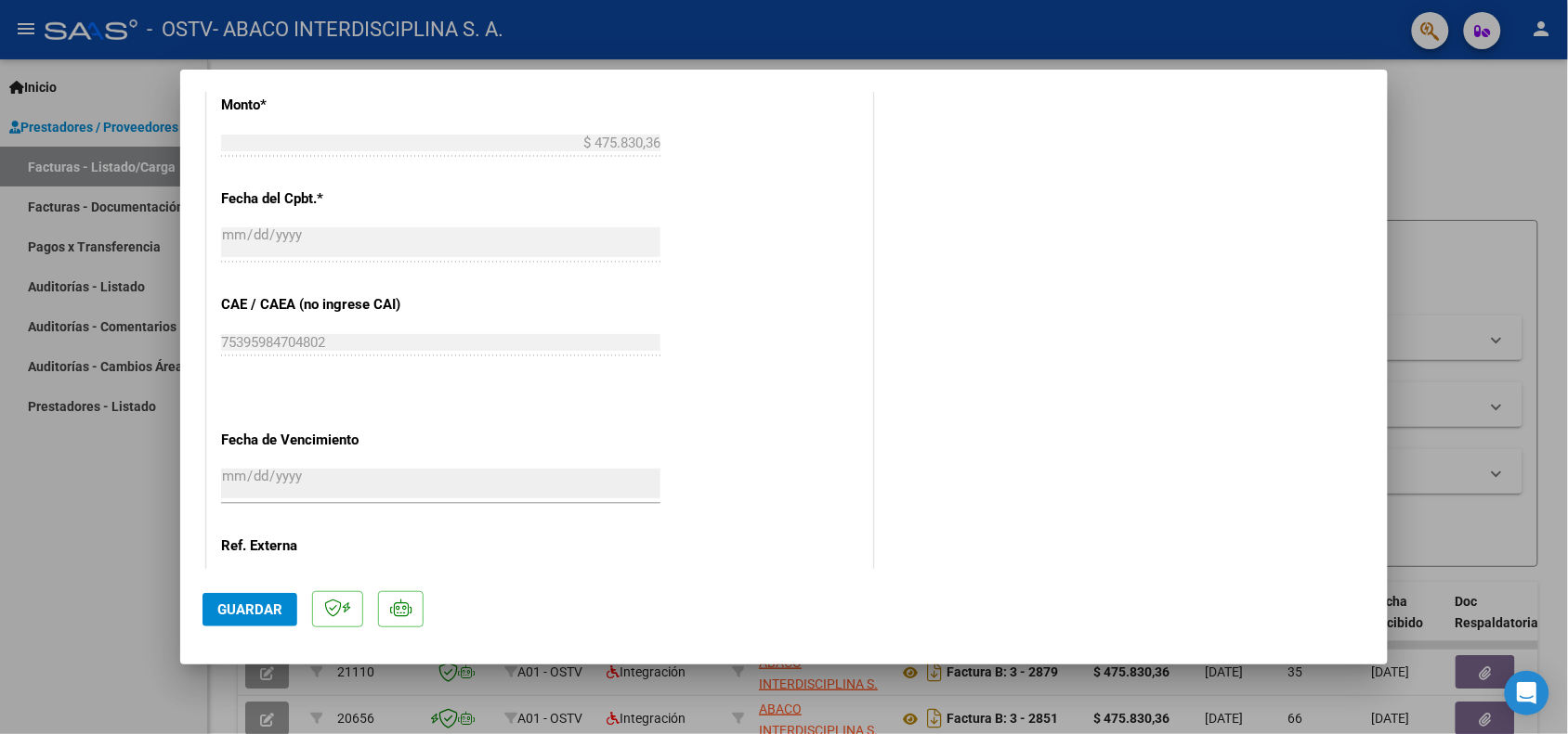
scroll to position [1160, 0]
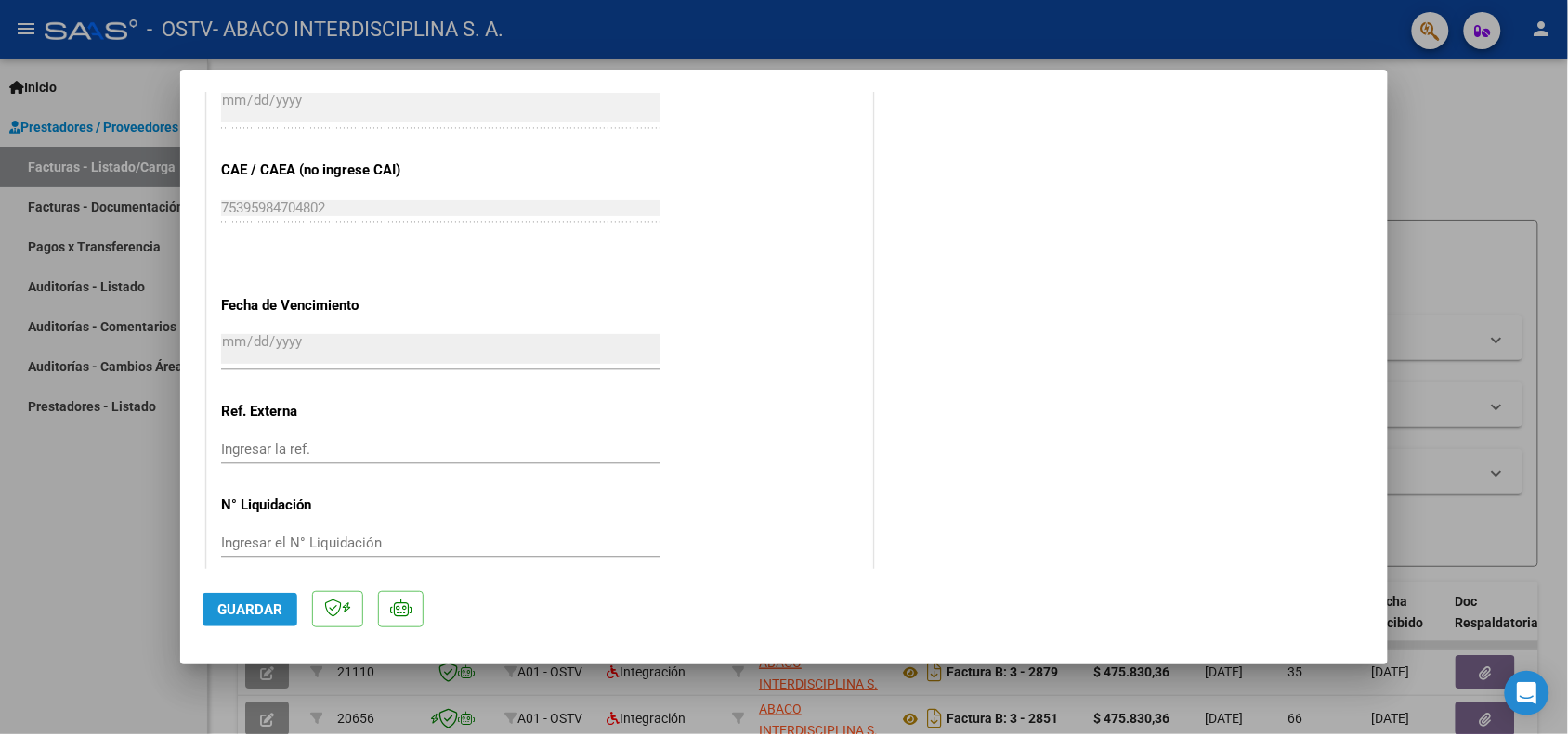
click at [270, 597] on button "Guardar" at bounding box center [249, 610] width 94 height 34
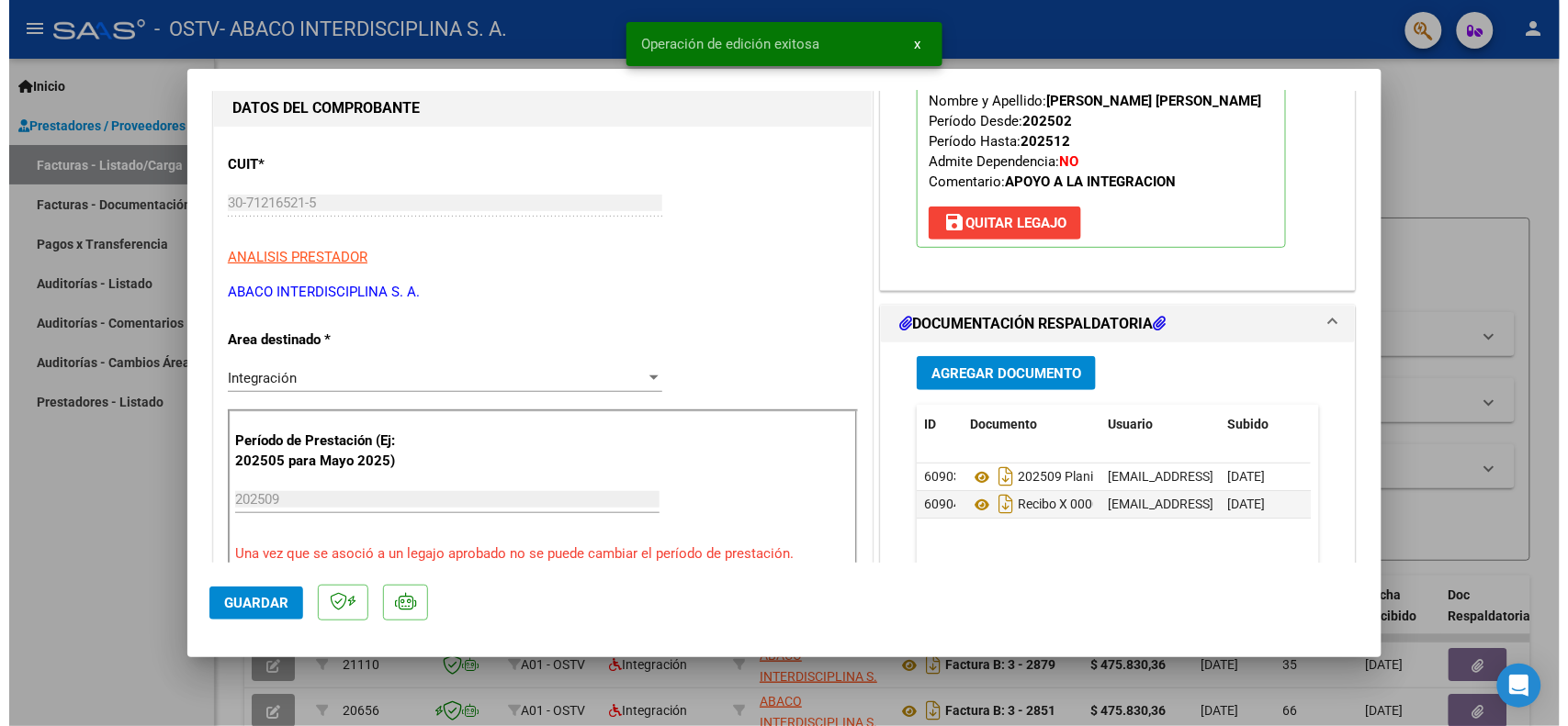
scroll to position [574, 0]
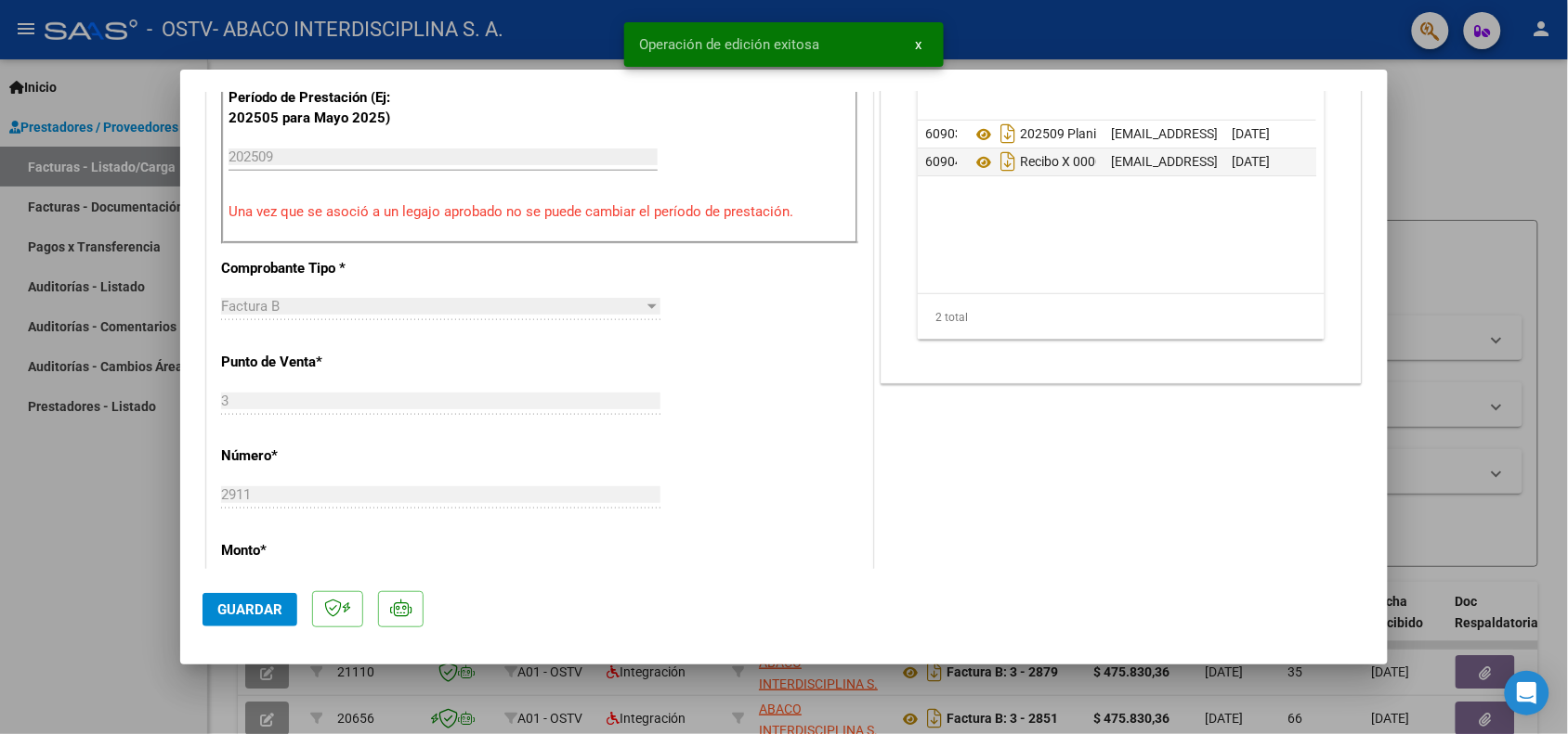
click at [1517, 429] on div at bounding box center [784, 367] width 1568 height 734
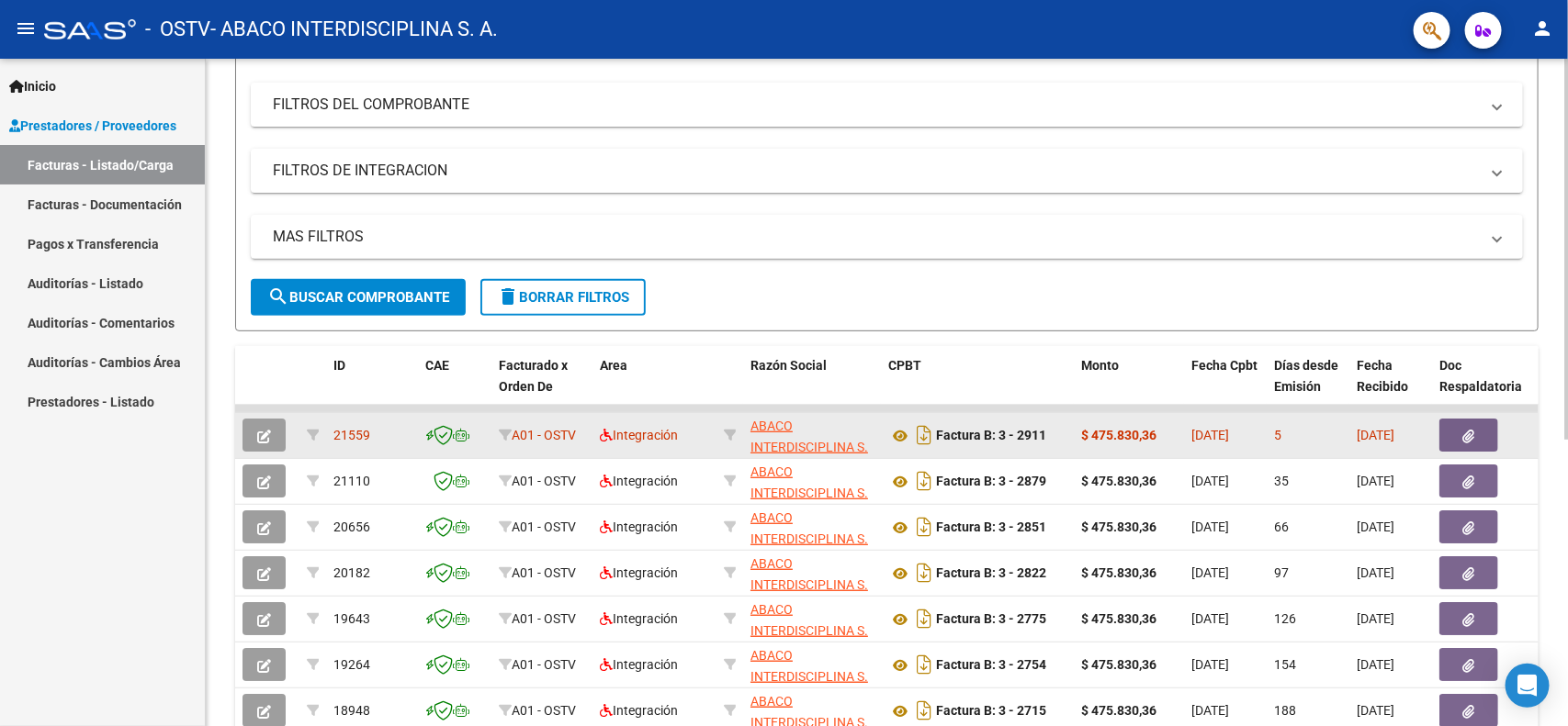
scroll to position [344, 0]
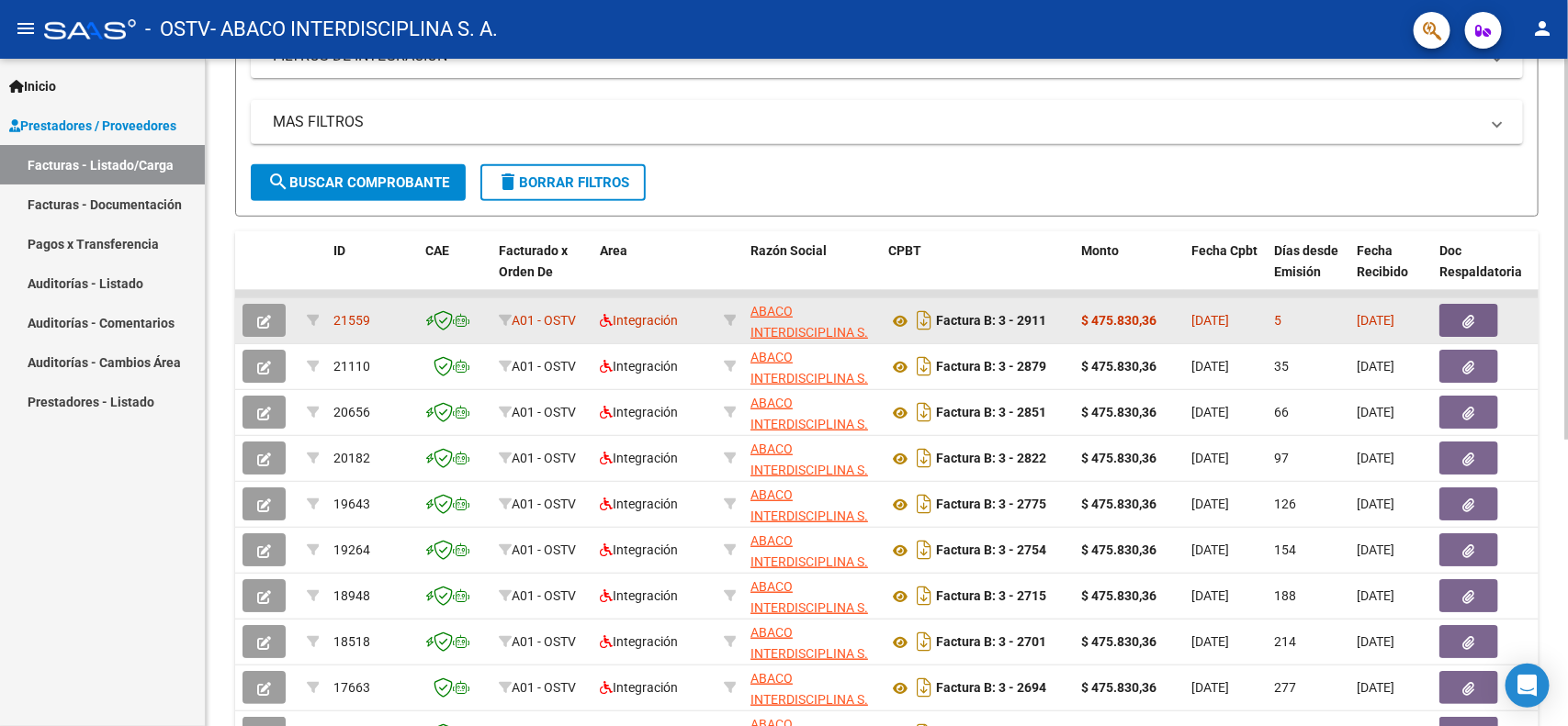
click at [1499, 322] on div at bounding box center [1486, 320] width 95 height 33
click at [1483, 314] on button "button" at bounding box center [1468, 320] width 59 height 33
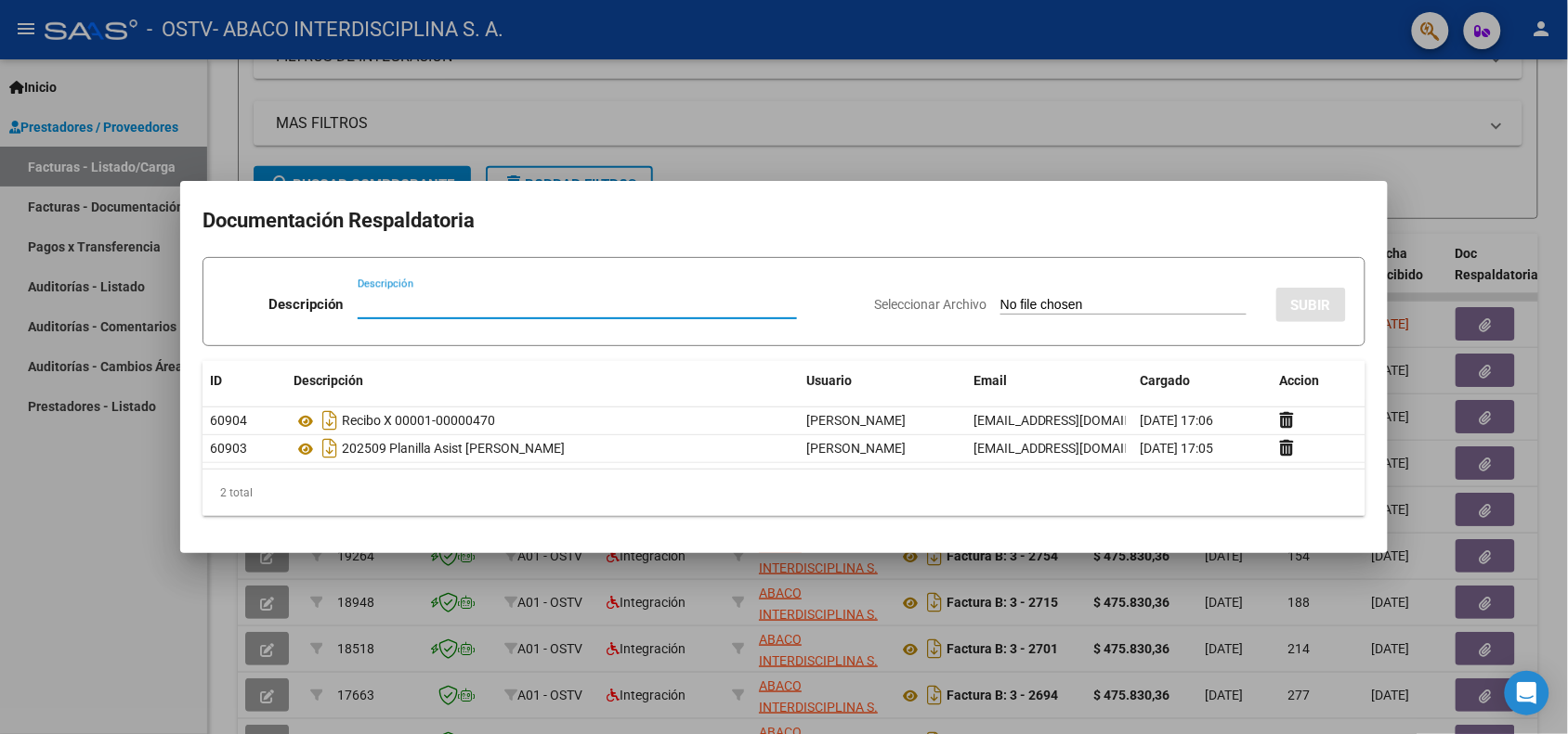
click at [1353, 125] on div at bounding box center [784, 367] width 1568 height 734
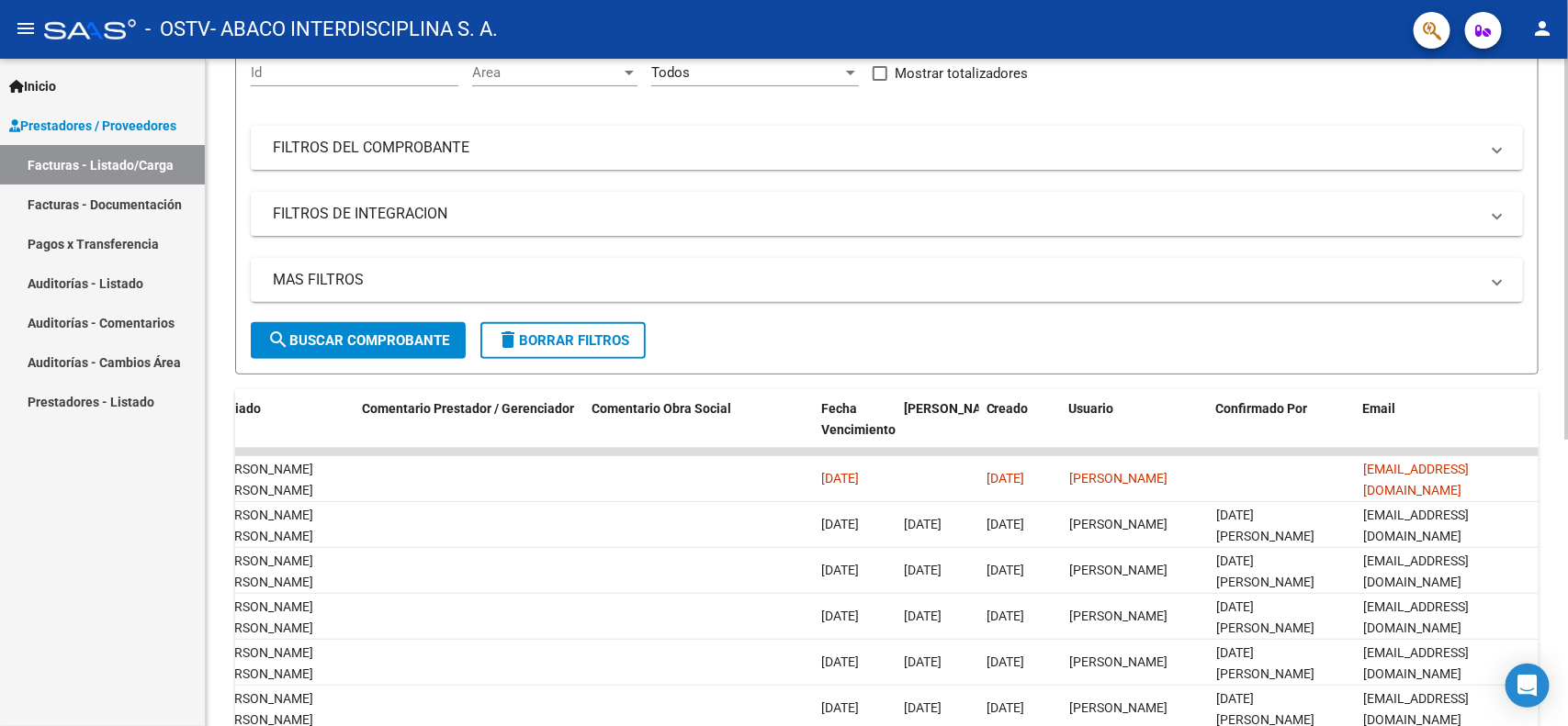
scroll to position [0, 0]
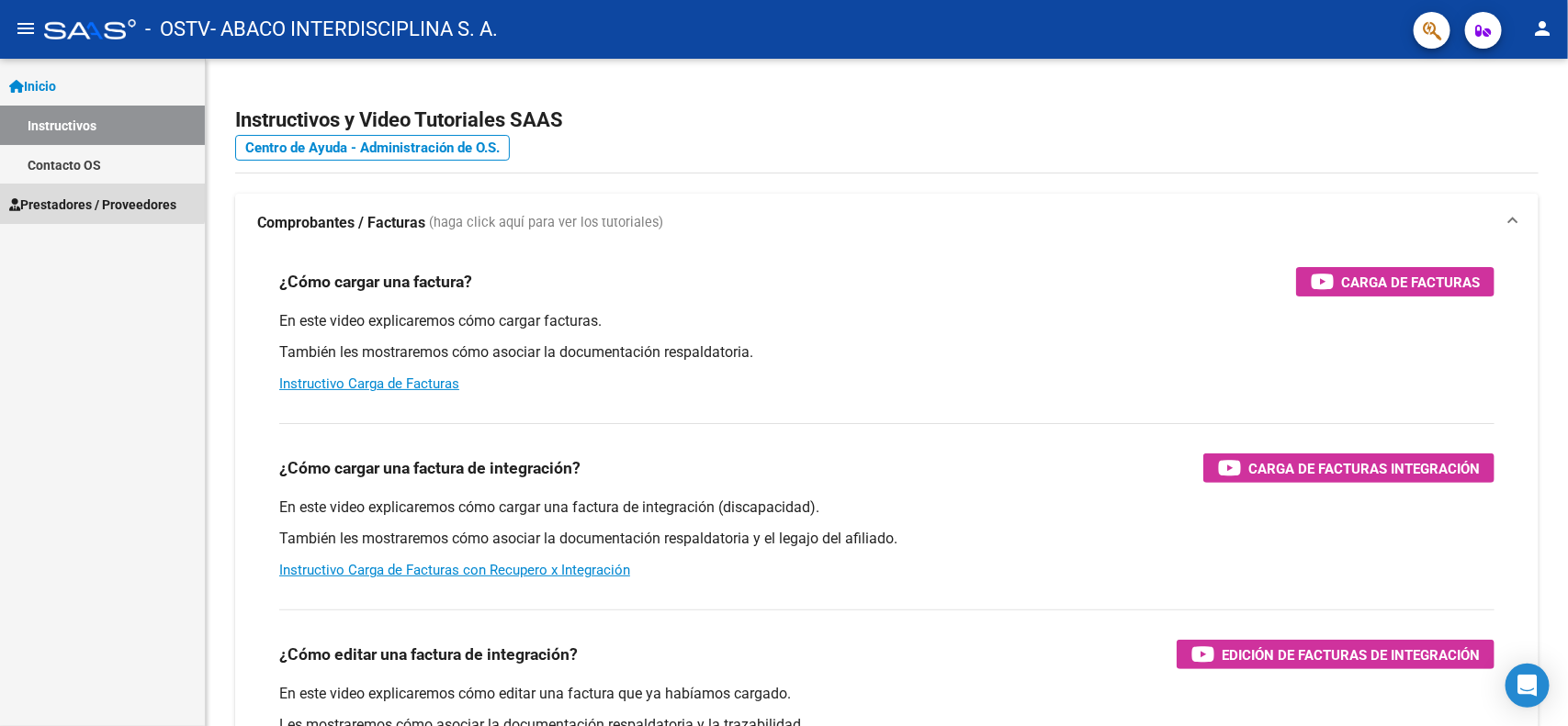
click at [88, 189] on link "Prestadores / Proveedores" at bounding box center [102, 205] width 205 height 40
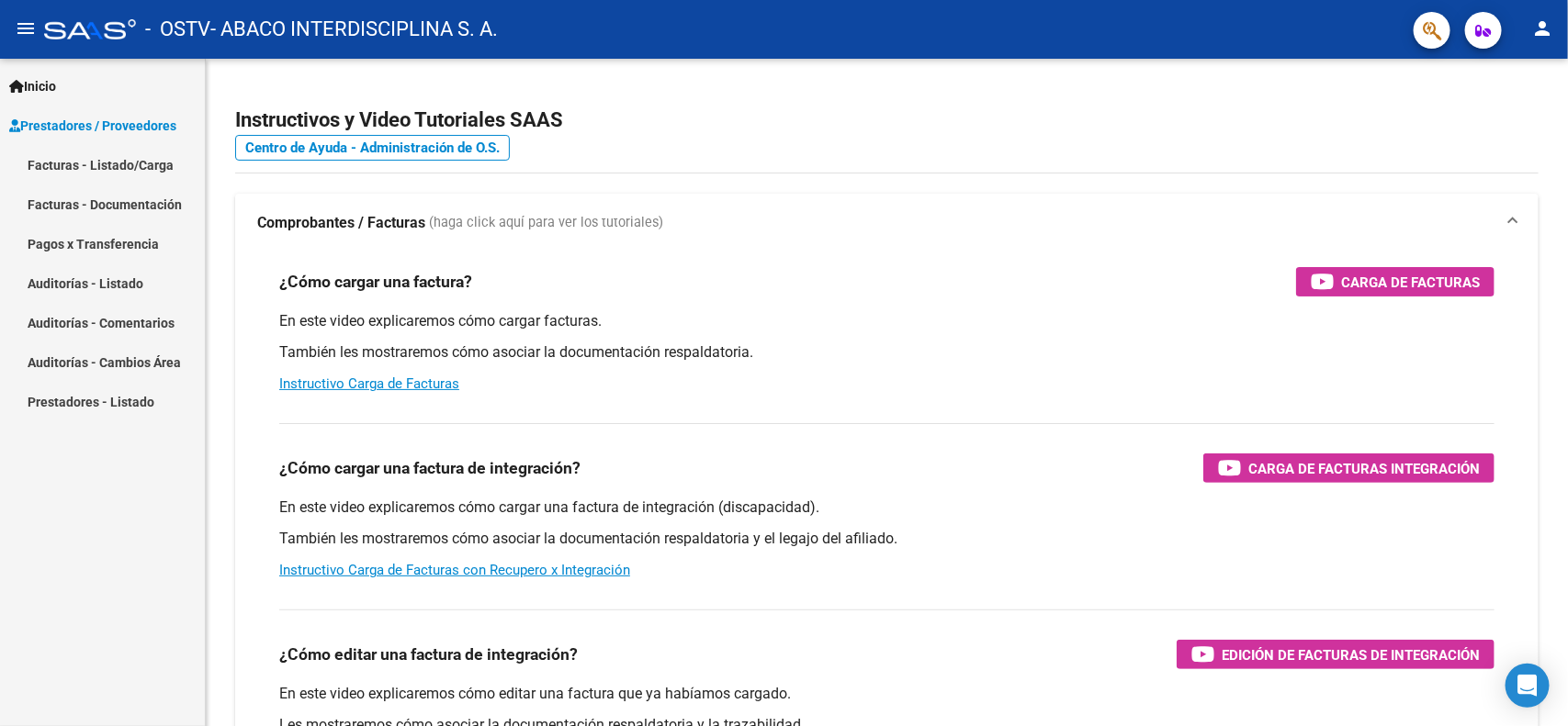
click at [147, 154] on link "Facturas - Listado/Carga" at bounding box center [102, 166] width 205 height 40
